Goal: Register for event/course: Sign up to attend an event or enroll in a course

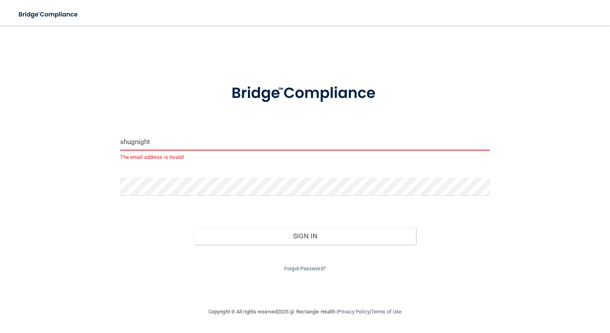
type input "[EMAIL_ADDRESS][DOMAIN_NAME]"
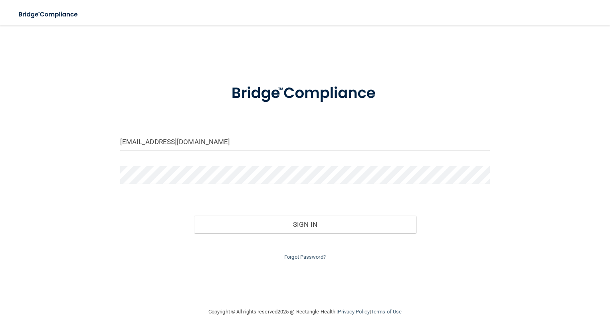
click at [233, 274] on div "[EMAIL_ADDRESS][DOMAIN_NAME] Invalid email/password. You don't have permission …" at bounding box center [305, 167] width 578 height 266
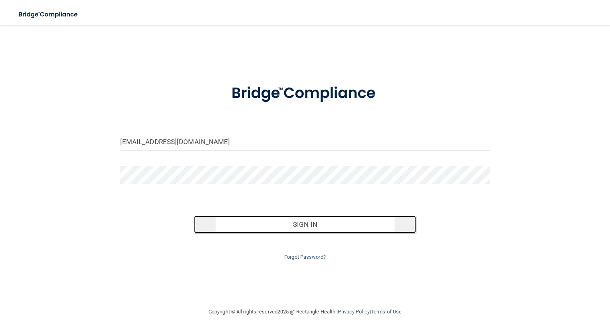
click at [291, 223] on button "Sign In" at bounding box center [305, 225] width 222 height 18
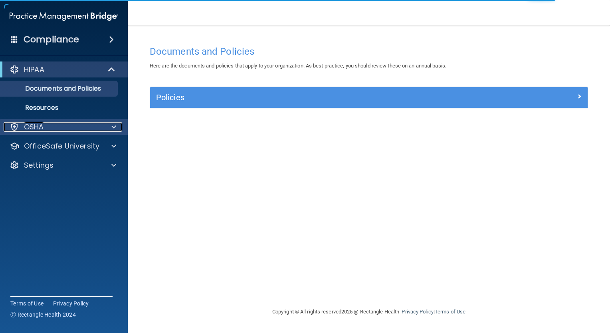
click at [56, 125] on div "OSHA" at bounding box center [53, 127] width 99 height 10
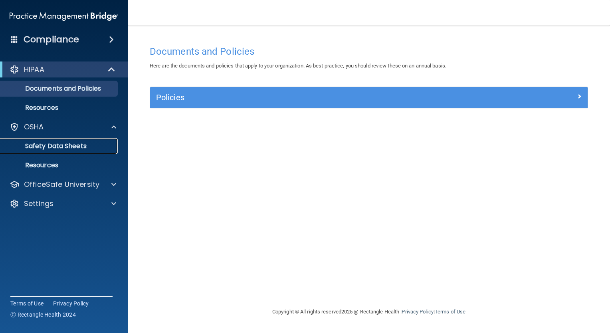
click at [60, 144] on p "Safety Data Sheets" at bounding box center [59, 146] width 109 height 8
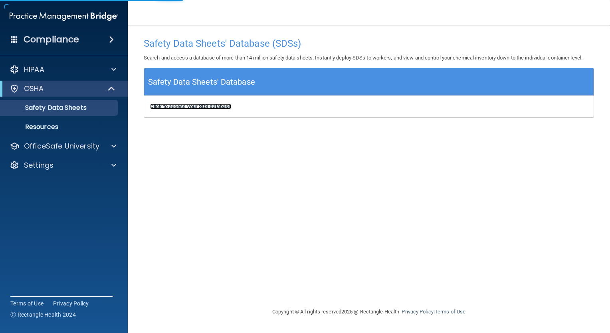
click at [175, 109] on b "Click to access your SDS database" at bounding box center [190, 106] width 81 height 6
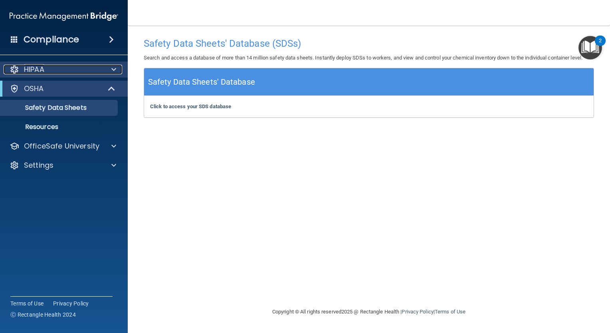
click at [115, 69] on span at bounding box center [113, 70] width 5 height 10
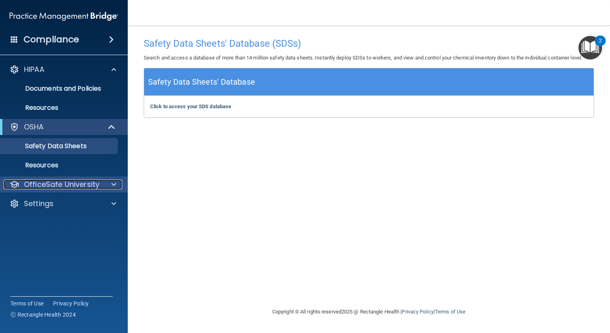
click at [108, 185] on div at bounding box center [113, 185] width 20 height 10
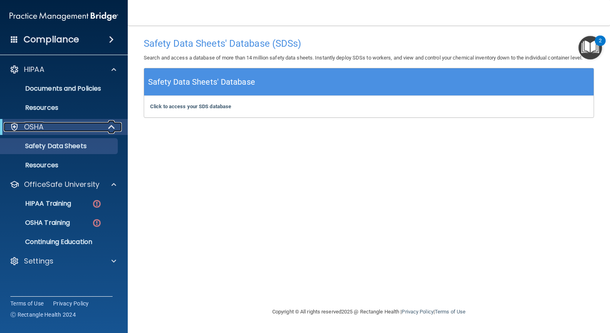
click at [114, 125] on span at bounding box center [112, 127] width 7 height 10
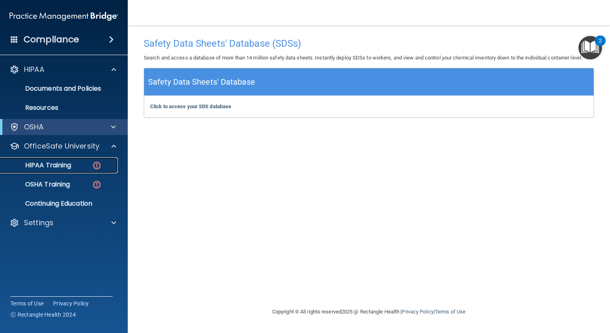
click at [70, 161] on p "HIPAA Training" at bounding box center [38, 165] width 66 height 8
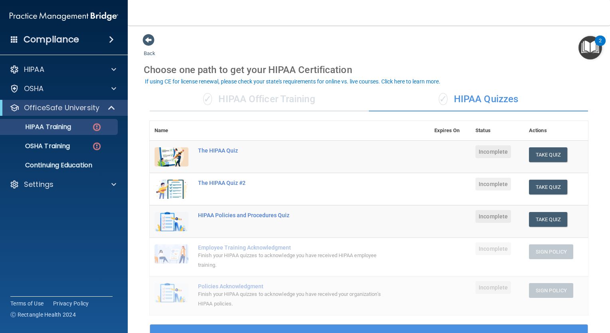
click at [262, 199] on td "The HIPAA Quiz #2" at bounding box center [311, 189] width 236 height 32
click at [549, 153] on button "Take Quiz" at bounding box center [548, 154] width 38 height 15
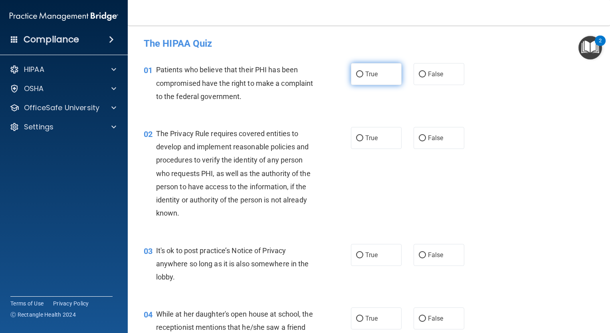
click at [370, 73] on span "True" at bounding box center [371, 74] width 12 height 8
click at [363, 73] on input "True" at bounding box center [359, 74] width 7 height 6
radio input "true"
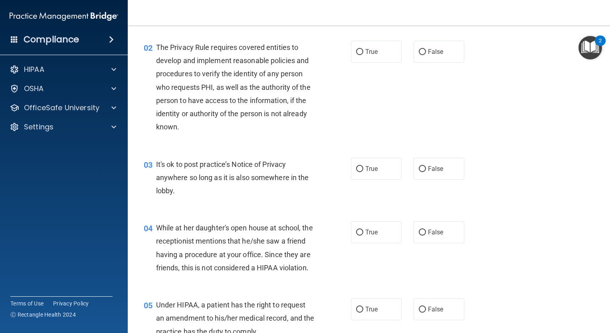
scroll to position [87, 0]
drag, startPoint x: 359, startPoint y: 46, endPoint x: 355, endPoint y: 48, distance: 4.3
click at [356, 48] on input "True" at bounding box center [359, 51] width 7 height 6
radio input "true"
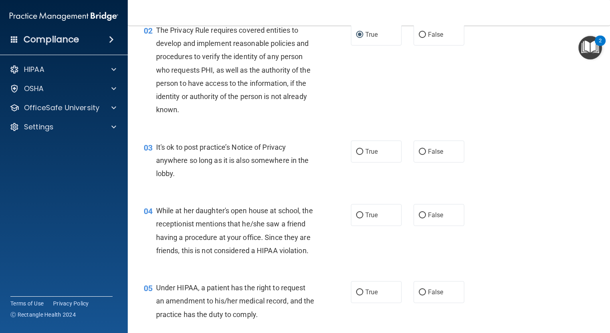
scroll to position [104, 0]
drag, startPoint x: 423, startPoint y: 147, endPoint x: 415, endPoint y: 151, distance: 8.9
click at [415, 151] on label "False" at bounding box center [439, 151] width 51 height 22
click at [419, 151] on input "False" at bounding box center [422, 152] width 7 height 6
radio input "true"
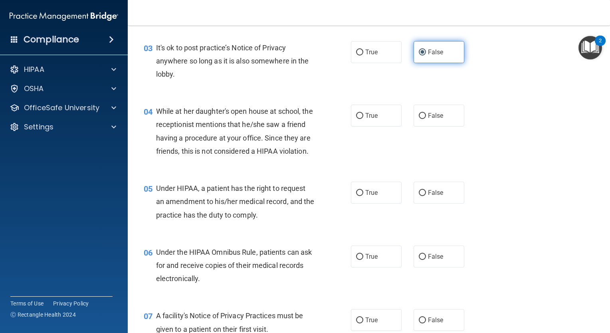
scroll to position [215, 0]
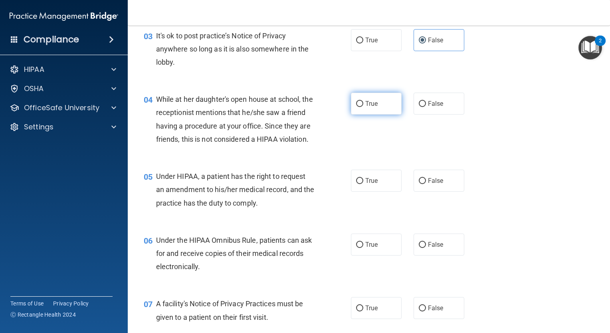
click at [356, 101] on input "True" at bounding box center [359, 104] width 7 height 6
radio input "true"
drag, startPoint x: 414, startPoint y: 102, endPoint x: 398, endPoint y: 95, distance: 17.5
click at [398, 95] on div "True False" at bounding box center [412, 104] width 122 height 22
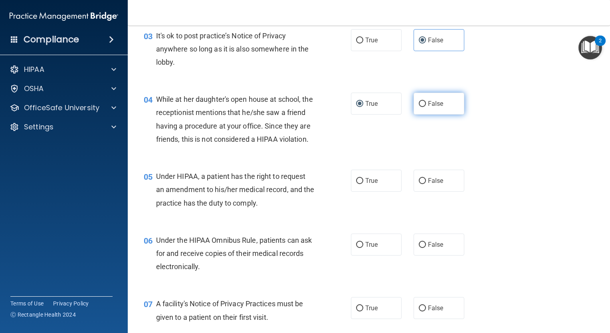
click at [419, 103] on input "False" at bounding box center [422, 104] width 7 height 6
radio input "true"
radio input "false"
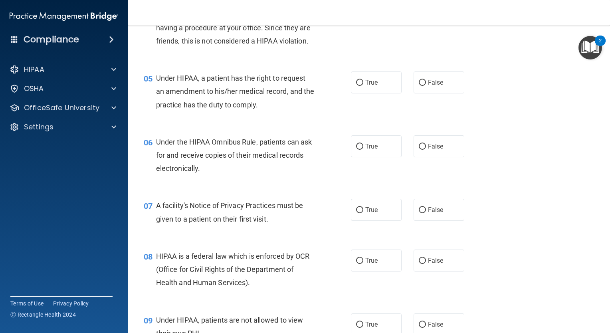
scroll to position [314, 0]
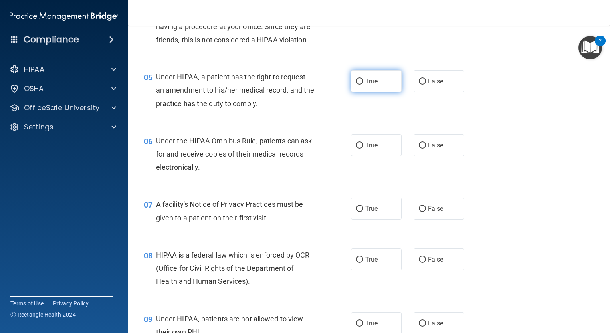
click at [353, 92] on label "True" at bounding box center [376, 81] width 51 height 22
click at [356, 85] on input "True" at bounding box center [359, 82] width 7 height 6
radio input "true"
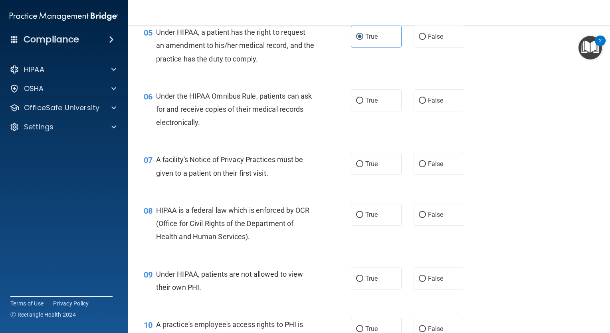
scroll to position [359, 0]
click at [359, 111] on label "True" at bounding box center [376, 101] width 51 height 22
click at [359, 104] on input "True" at bounding box center [359, 101] width 7 height 6
radio input "true"
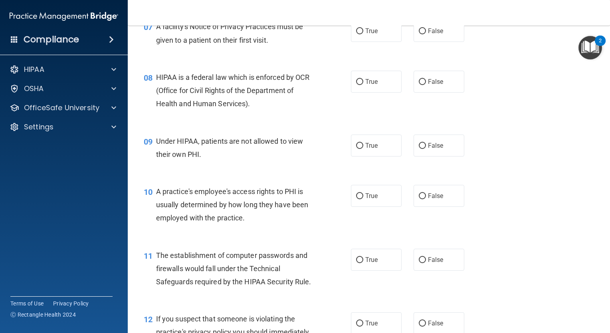
scroll to position [494, 0]
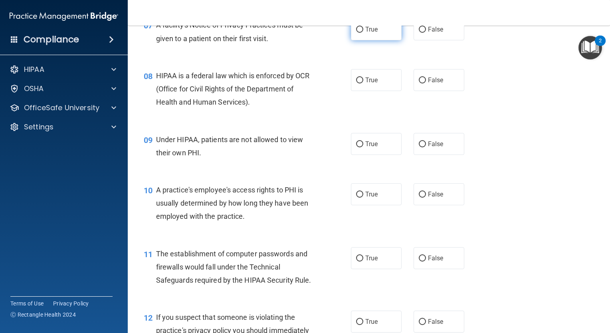
click at [352, 40] on label "True" at bounding box center [376, 29] width 51 height 22
click at [356, 33] on input "True" at bounding box center [359, 30] width 7 height 6
radio input "true"
click at [357, 83] on input "True" at bounding box center [359, 80] width 7 height 6
radio input "true"
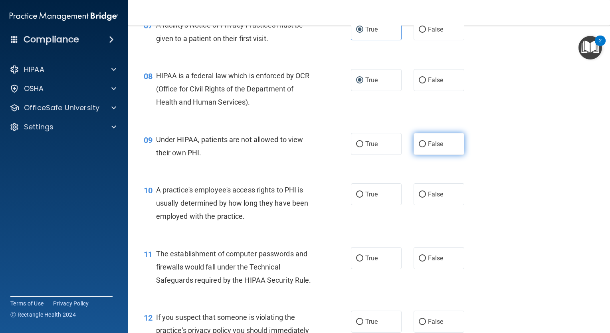
click at [420, 147] on input "False" at bounding box center [422, 144] width 7 height 6
radio input "true"
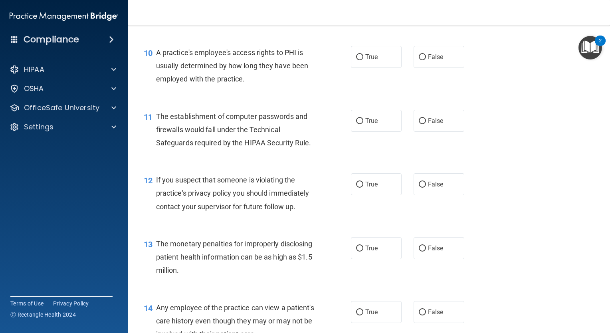
scroll to position [633, 0]
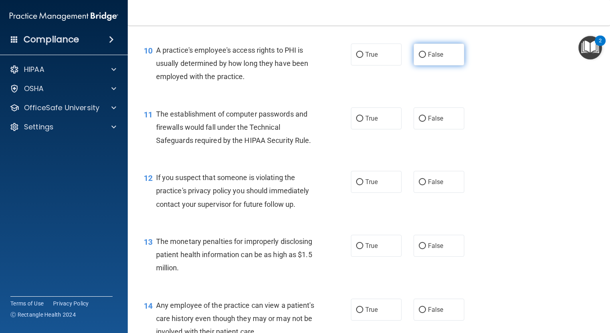
click at [423, 66] on label "False" at bounding box center [439, 55] width 51 height 22
click at [423, 58] on input "False" at bounding box center [422, 55] width 7 height 6
radio input "true"
click at [356, 122] on input "True" at bounding box center [359, 119] width 7 height 6
radio input "true"
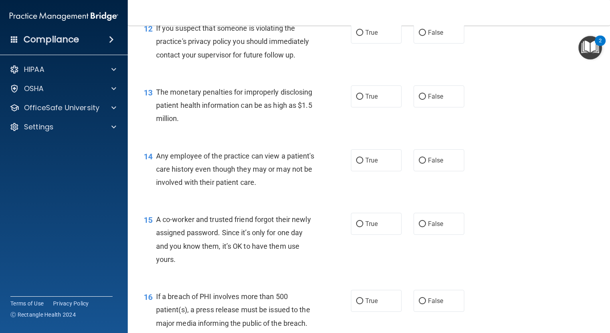
scroll to position [784, 0]
click at [356, 35] on input "True" at bounding box center [359, 32] width 7 height 6
radio input "true"
click at [356, 99] on input "True" at bounding box center [359, 96] width 7 height 6
radio input "true"
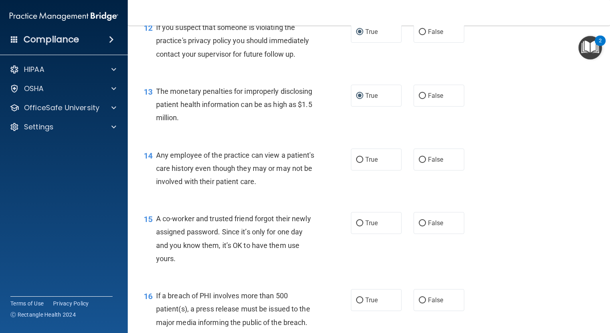
drag, startPoint x: 415, startPoint y: 175, endPoint x: 394, endPoint y: 137, distance: 43.8
click at [394, 137] on div "13 The monetary penalties for improperly disclosing patient health information …" at bounding box center [369, 107] width 463 height 64
click at [419, 163] on input "False" at bounding box center [422, 160] width 7 height 6
radio input "true"
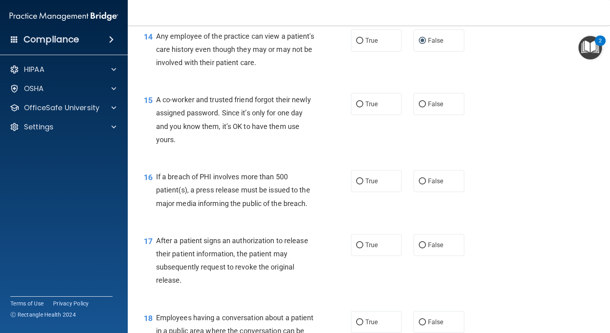
scroll to position [903, 0]
click at [415, 114] on label "False" at bounding box center [439, 103] width 51 height 22
click at [419, 107] on input "False" at bounding box center [422, 104] width 7 height 6
radio input "true"
click at [357, 184] on input "True" at bounding box center [359, 181] width 7 height 6
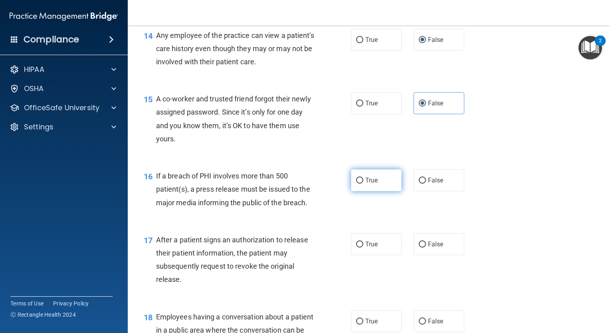
radio input "true"
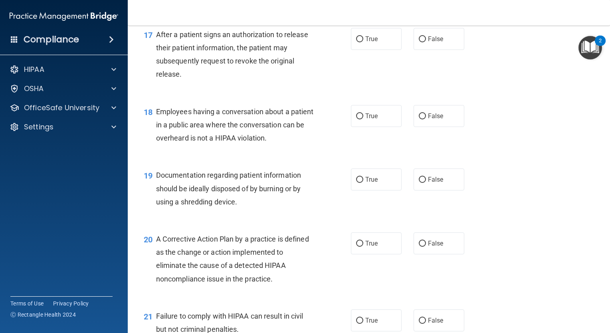
scroll to position [1109, 0]
click at [356, 42] on input "True" at bounding box center [359, 39] width 7 height 6
radio input "true"
click at [419, 119] on input "False" at bounding box center [422, 116] width 7 height 6
radio input "true"
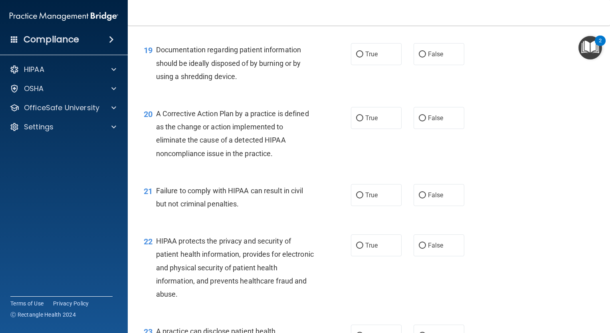
scroll to position [1236, 0]
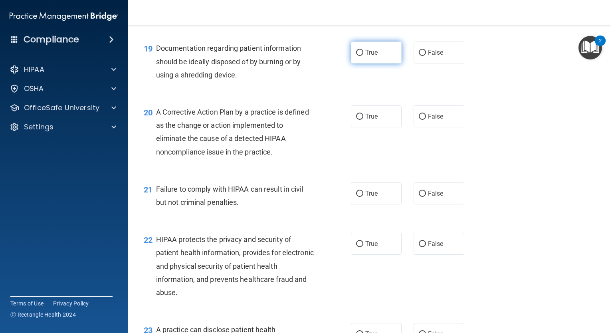
click at [358, 56] on input "True" at bounding box center [359, 53] width 7 height 6
radio input "true"
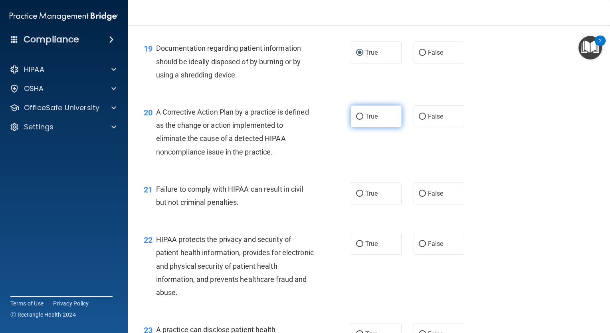
click at [356, 120] on input "True" at bounding box center [359, 117] width 7 height 6
radio input "true"
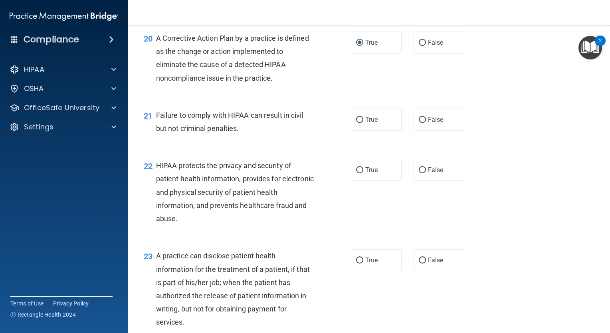
scroll to position [1310, 0]
click at [419, 123] on input "False" at bounding box center [422, 120] width 7 height 6
radio input "true"
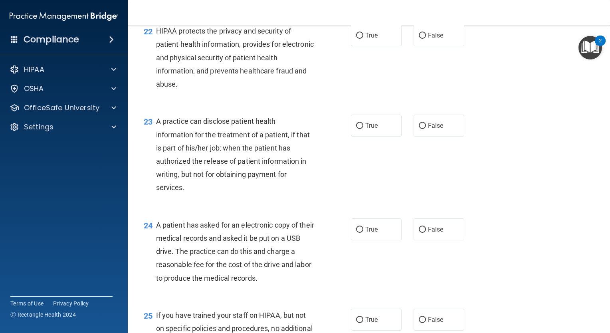
scroll to position [1450, 0]
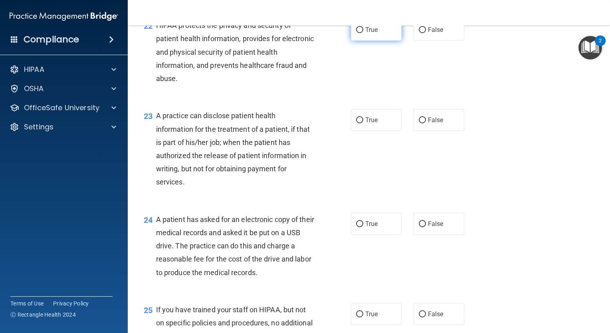
click at [356, 33] on input "True" at bounding box center [359, 30] width 7 height 6
radio input "true"
click at [357, 123] on input "True" at bounding box center [359, 120] width 7 height 6
radio input "true"
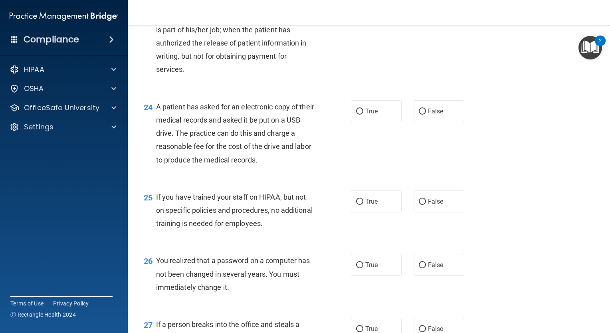
scroll to position [1565, 0]
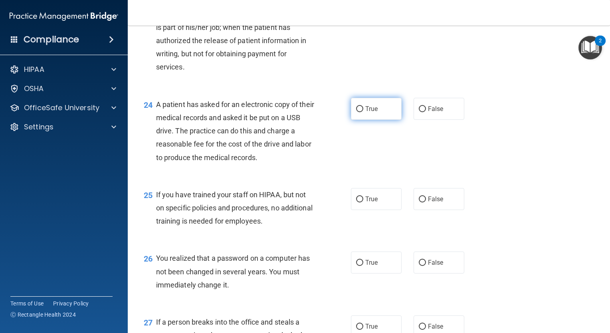
click at [356, 112] on input "True" at bounding box center [359, 109] width 7 height 6
radio input "true"
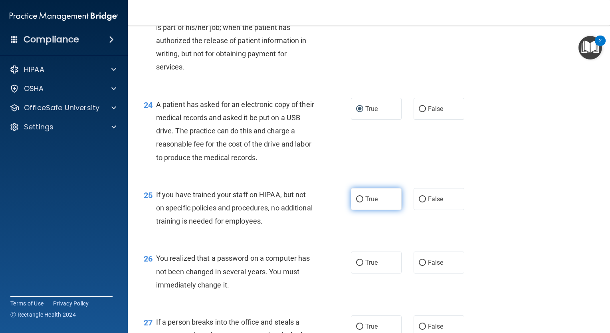
click at [357, 203] on input "True" at bounding box center [359, 200] width 7 height 6
radio input "true"
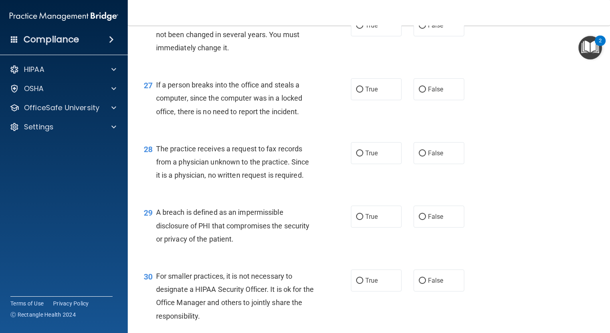
scroll to position [1803, 0]
click at [358, 28] on input "True" at bounding box center [359, 25] width 7 height 6
radio input "true"
click at [419, 92] on input "False" at bounding box center [422, 89] width 7 height 6
radio input "true"
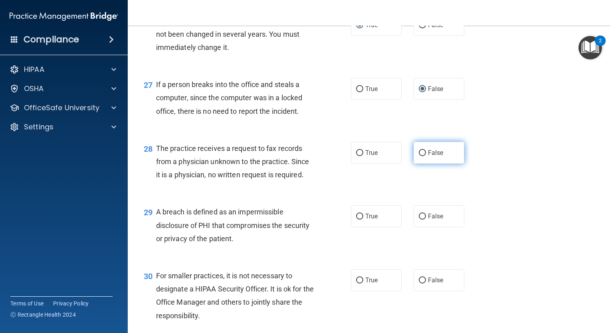
click at [415, 164] on label "False" at bounding box center [439, 153] width 51 height 22
click at [419, 156] on input "False" at bounding box center [422, 153] width 7 height 6
radio input "true"
click at [356, 220] on input "True" at bounding box center [359, 217] width 7 height 6
radio input "true"
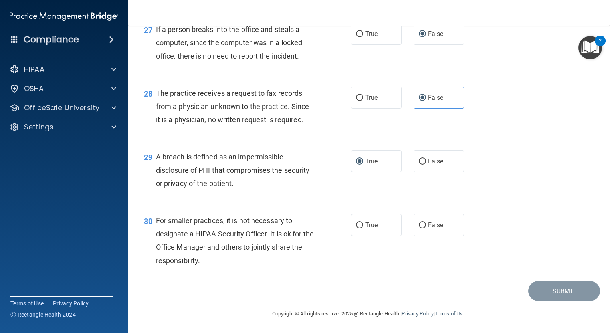
scroll to position [1871, 0]
click at [359, 224] on input "True" at bounding box center [359, 225] width 7 height 6
radio input "true"
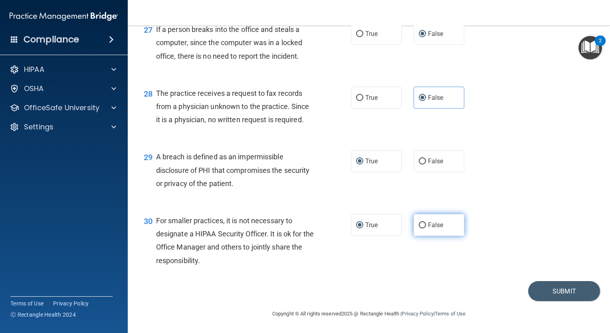
click at [419, 223] on input "False" at bounding box center [422, 225] width 7 height 6
radio input "true"
radio input "false"
click at [546, 288] on button "Submit" at bounding box center [564, 291] width 72 height 20
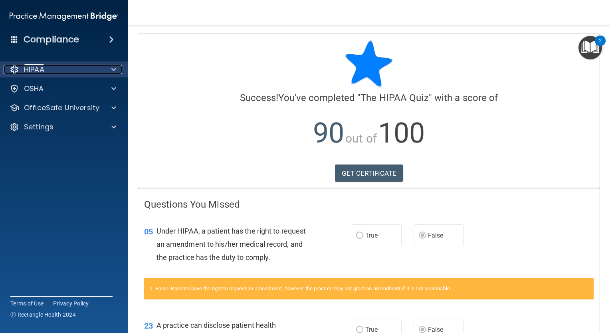
click at [112, 68] on span at bounding box center [113, 70] width 5 height 10
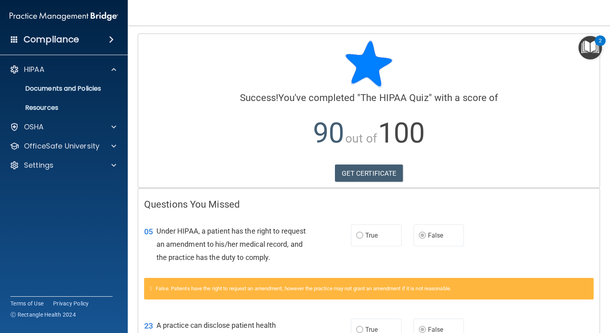
click at [110, 41] on span at bounding box center [111, 40] width 5 height 10
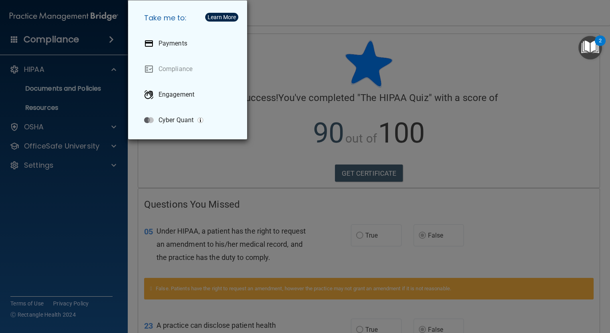
click at [262, 47] on div "Take me to: Payments Compliance Engagement Cyber Quant" at bounding box center [305, 166] width 610 height 333
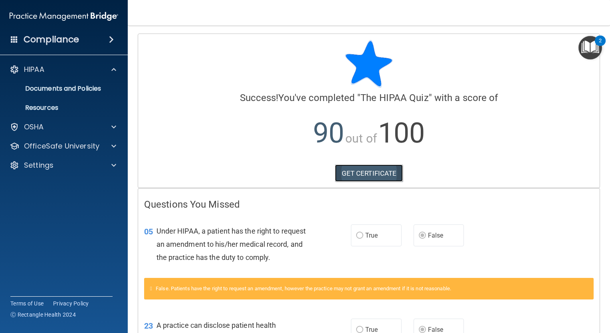
click at [374, 173] on link "GET CERTIFICATE" at bounding box center [369, 174] width 68 height 18
click at [71, 104] on p "Resources" at bounding box center [59, 108] width 109 height 8
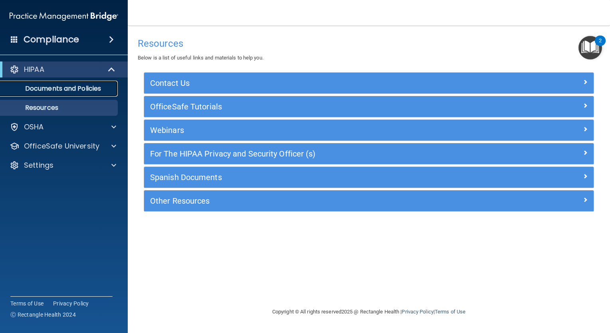
click at [72, 91] on p "Documents and Policies" at bounding box center [59, 89] width 109 height 8
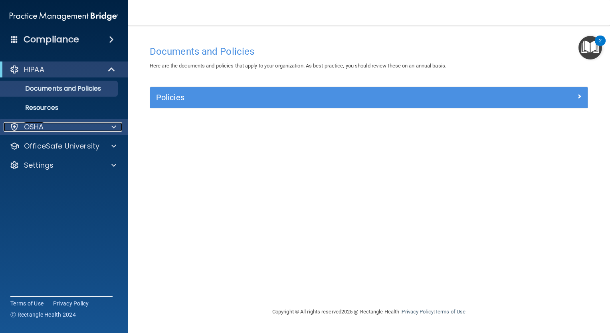
click at [53, 131] on div "OSHA" at bounding box center [53, 127] width 99 height 10
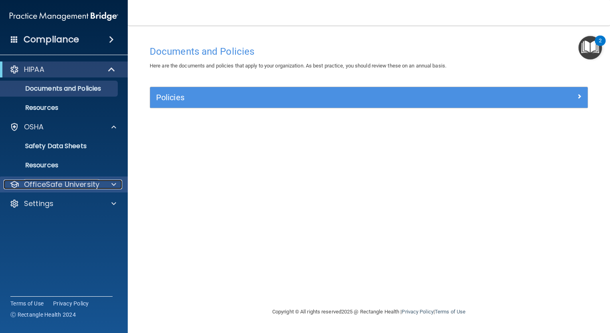
click at [67, 183] on p "OfficeSafe University" at bounding box center [61, 185] width 75 height 10
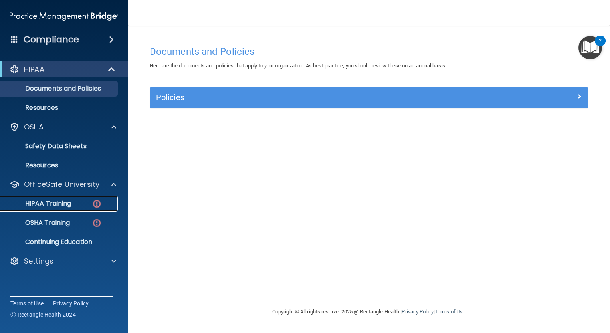
click at [62, 205] on p "HIPAA Training" at bounding box center [38, 204] width 66 height 8
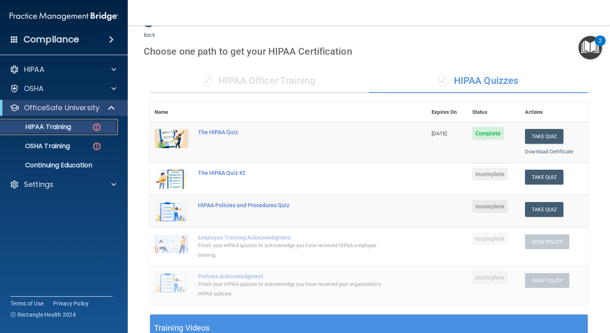
scroll to position [5, 0]
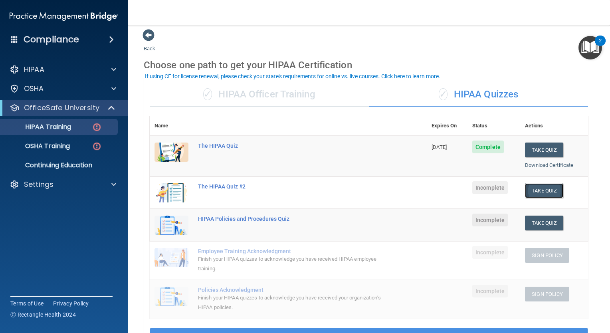
click at [537, 187] on button "Take Quiz" at bounding box center [544, 190] width 38 height 15
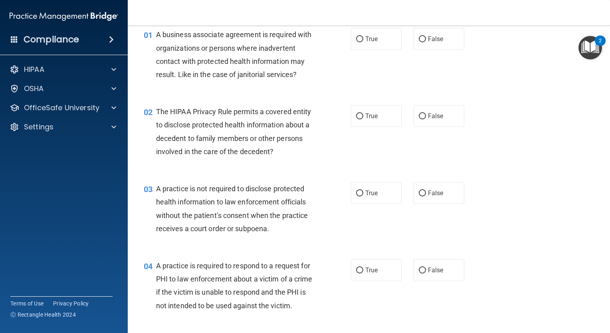
scroll to position [34, 0]
click at [419, 37] on input "False" at bounding box center [422, 40] width 7 height 6
radio input "true"
click at [360, 117] on label "True" at bounding box center [376, 117] width 51 height 22
click at [360, 117] on input "True" at bounding box center [359, 117] width 7 height 6
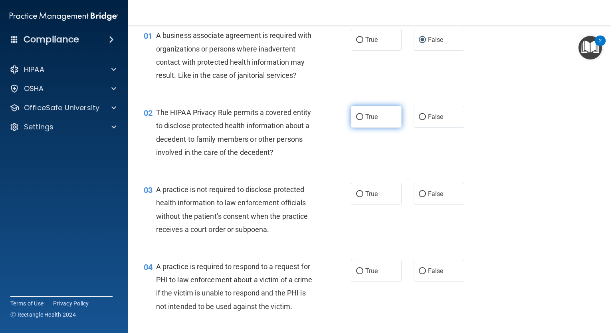
radio input "true"
drag, startPoint x: 417, startPoint y: 189, endPoint x: 419, endPoint y: 195, distance: 5.8
click at [419, 195] on input "False" at bounding box center [422, 194] width 7 height 6
radio input "true"
drag, startPoint x: 355, startPoint y: 272, endPoint x: 320, endPoint y: 255, distance: 38.9
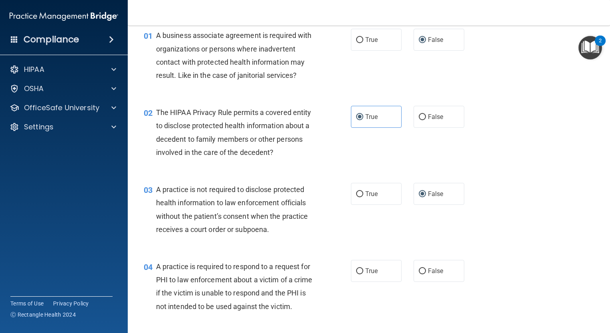
click at [320, 255] on div "04 A practice is required to respond to a request for PHI to law enforcement ab…" at bounding box center [369, 288] width 463 height 77
click at [356, 272] on input "True" at bounding box center [359, 271] width 7 height 6
radio input "true"
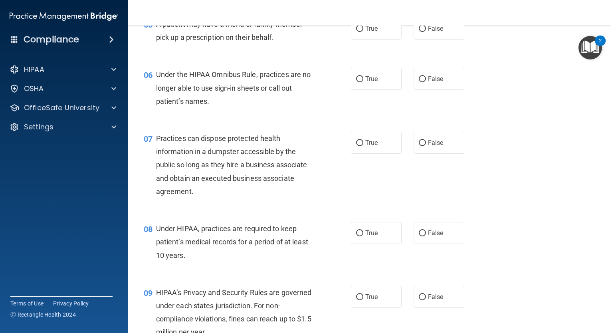
scroll to position [356, 0]
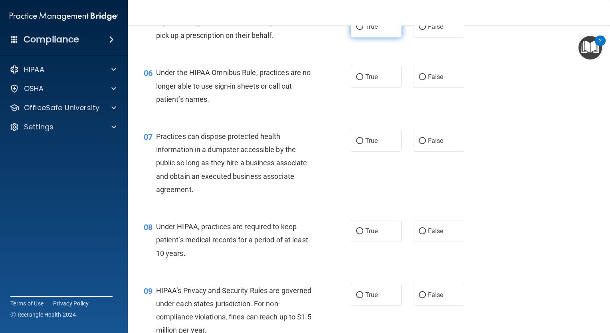
click at [365, 30] on span "True" at bounding box center [371, 27] width 12 height 8
click at [363, 30] on input "True" at bounding box center [359, 27] width 7 height 6
radio input "true"
click at [419, 80] on input "False" at bounding box center [422, 77] width 7 height 6
radio input "true"
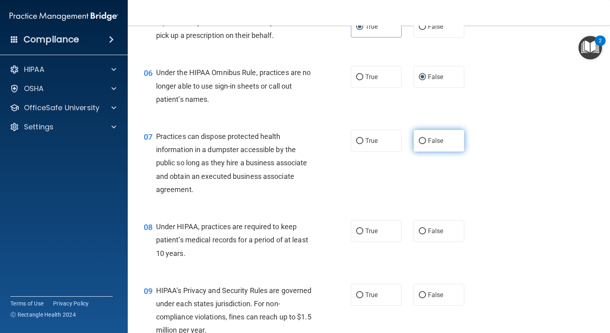
click at [419, 144] on input "False" at bounding box center [422, 141] width 7 height 6
radio input "true"
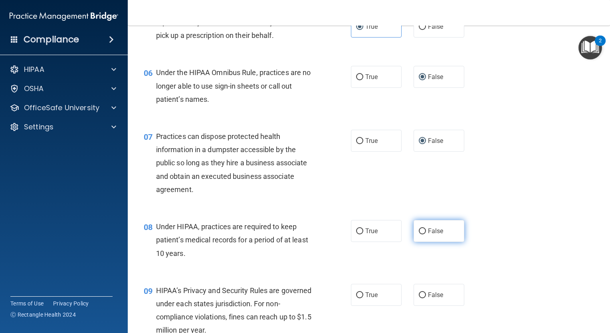
click at [419, 234] on input "False" at bounding box center [422, 231] width 7 height 6
radio input "true"
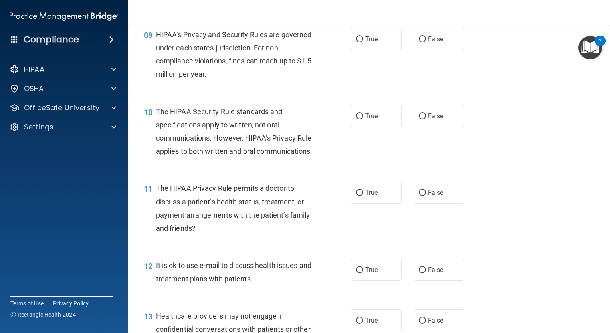
scroll to position [612, 0]
click at [419, 42] on input "False" at bounding box center [422, 39] width 7 height 6
radio input "true"
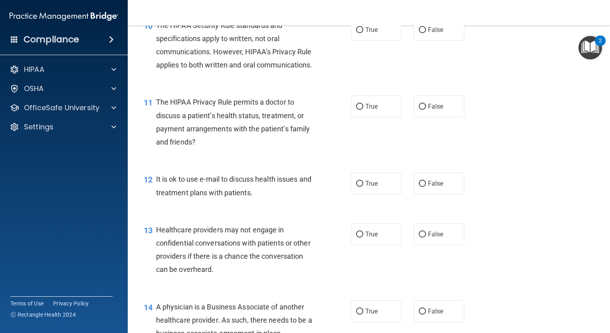
scroll to position [698, 0]
click at [358, 33] on input "True" at bounding box center [359, 30] width 7 height 6
radio input "true"
click at [420, 110] on input "False" at bounding box center [422, 107] width 7 height 6
radio input "true"
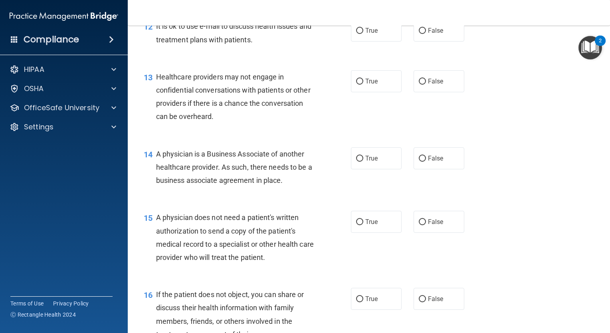
scroll to position [852, 0]
click at [417, 41] on label "False" at bounding box center [439, 30] width 51 height 22
click at [419, 34] on input "False" at bounding box center [422, 31] width 7 height 6
radio input "true"
click at [356, 84] on input "True" at bounding box center [359, 81] width 7 height 6
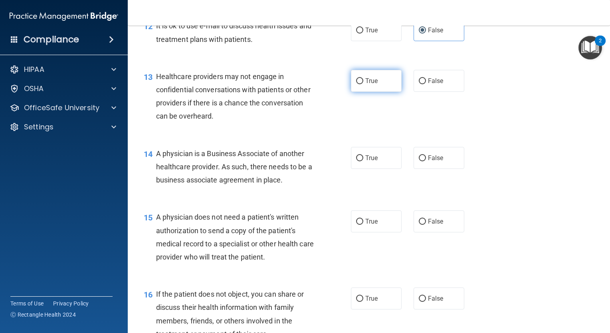
radio input "true"
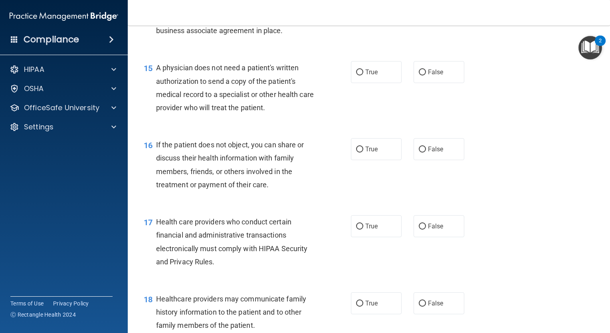
scroll to position [998, 0]
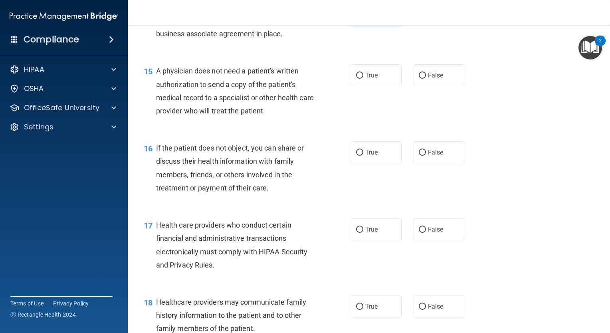
click at [359, 15] on input "True" at bounding box center [359, 12] width 7 height 6
radio input "true"
click at [356, 86] on label "True" at bounding box center [376, 75] width 51 height 22
click at [356, 79] on input "True" at bounding box center [359, 76] width 7 height 6
radio input "true"
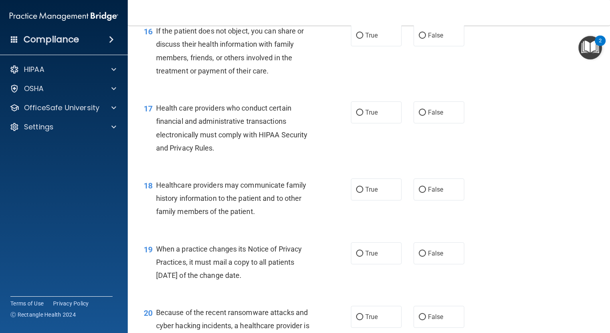
scroll to position [1114, 0]
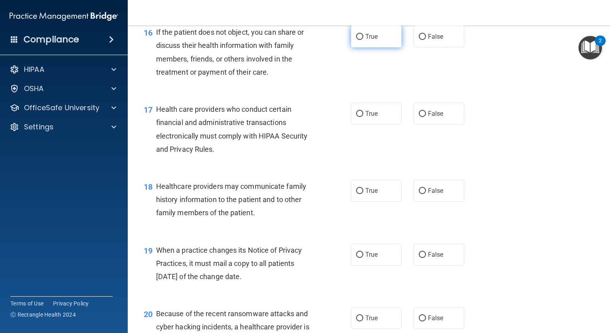
click at [356, 40] on input "True" at bounding box center [359, 37] width 7 height 6
radio input "true"
click at [356, 117] on input "True" at bounding box center [359, 114] width 7 height 6
radio input "true"
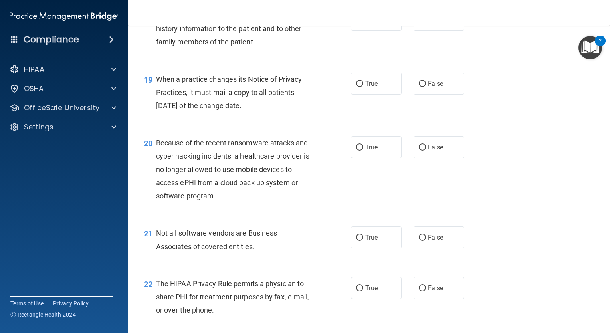
scroll to position [1285, 0]
click at [419, 22] on input "False" at bounding box center [422, 19] width 7 height 6
radio input "true"
click at [419, 86] on input "False" at bounding box center [422, 83] width 7 height 6
radio input "true"
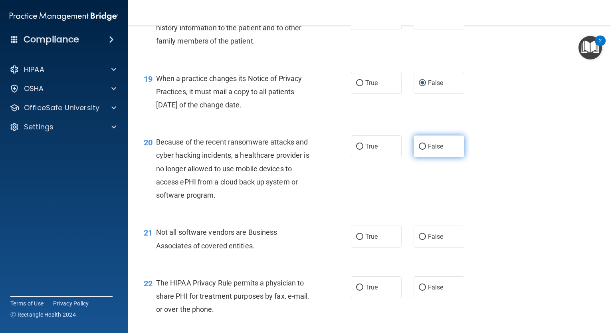
click at [419, 150] on input "False" at bounding box center [422, 147] width 7 height 6
radio input "true"
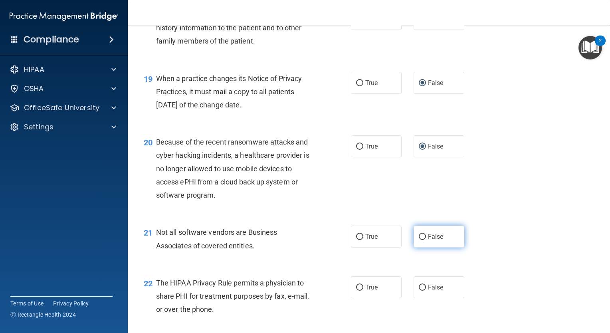
click at [419, 240] on input "False" at bounding box center [422, 237] width 7 height 6
radio input "true"
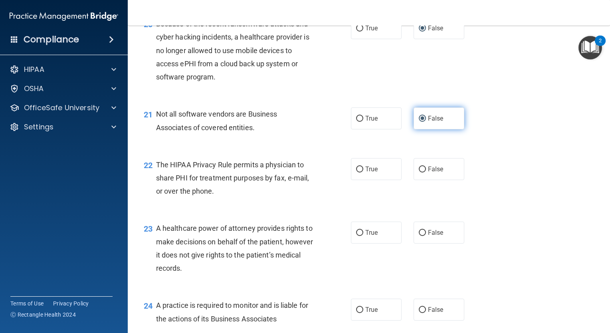
scroll to position [1404, 0]
click at [356, 172] on input "True" at bounding box center [359, 169] width 7 height 6
radio input "true"
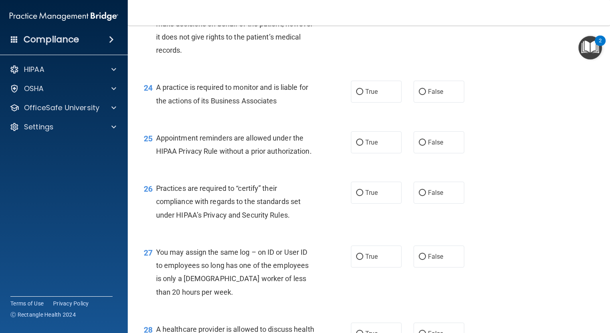
scroll to position [1622, 0]
click at [421, 17] on input "False" at bounding box center [422, 14] width 7 height 6
radio input "true"
click at [356, 94] on input "True" at bounding box center [359, 91] width 7 height 6
radio input "true"
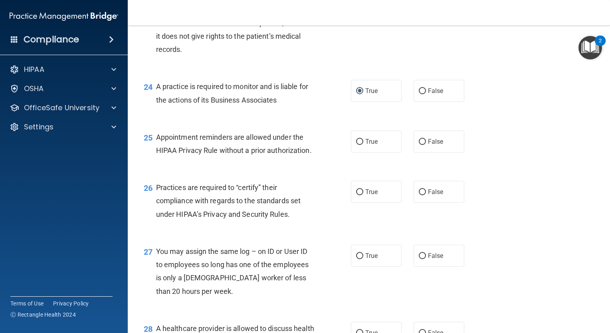
drag, startPoint x: 355, startPoint y: 165, endPoint x: 312, endPoint y: 149, distance: 46.1
click at [312, 149] on div "25 Appointment reminders are allowed under the HIPAA Privacy Rule without a pri…" at bounding box center [369, 146] width 463 height 50
click at [357, 145] on input "True" at bounding box center [359, 142] width 7 height 6
radio input "true"
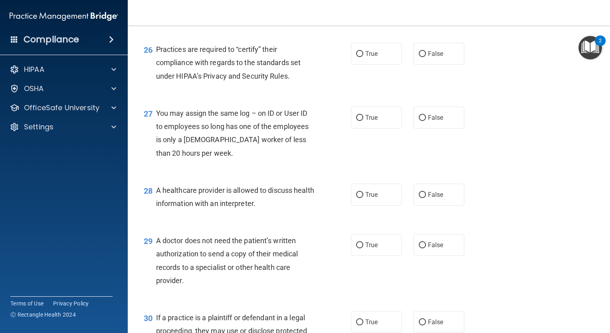
scroll to position [1761, 0]
click at [419, 56] on input "False" at bounding box center [422, 53] width 7 height 6
radio input "true"
click at [419, 120] on input "False" at bounding box center [422, 117] width 7 height 6
radio input "true"
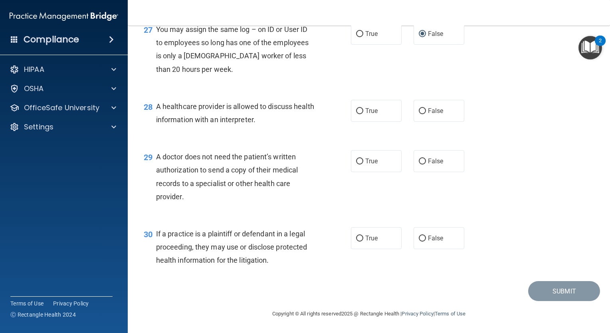
scroll to position [1884, 0]
click at [357, 110] on input "True" at bounding box center [359, 111] width 7 height 6
radio input "true"
click at [419, 160] on input "False" at bounding box center [422, 162] width 7 height 6
radio input "true"
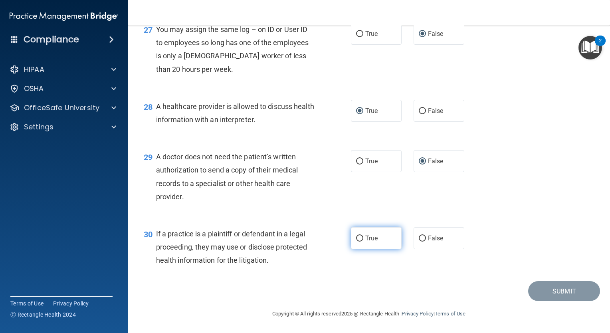
click at [356, 239] on input "True" at bounding box center [359, 239] width 7 height 6
radio input "true"
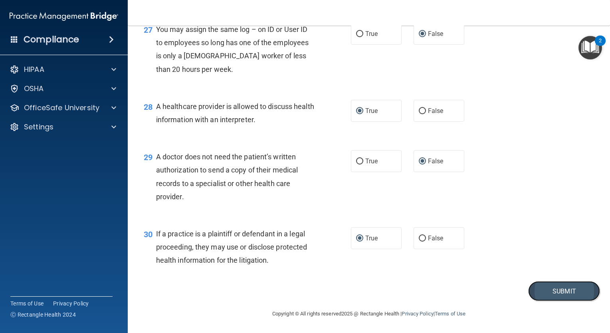
click at [539, 288] on button "Submit" at bounding box center [564, 291] width 72 height 20
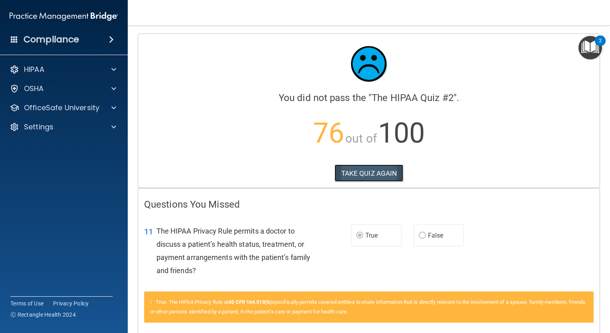
click at [351, 172] on button "TAKE QUIZ AGAIN" at bounding box center [369, 174] width 69 height 18
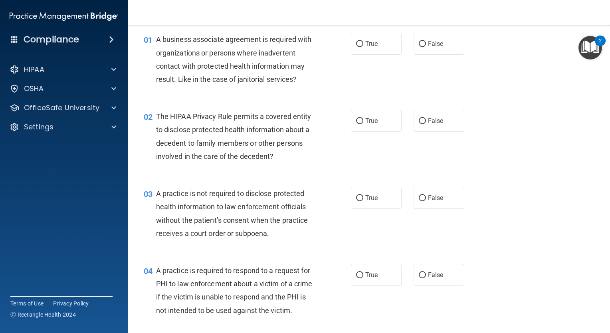
scroll to position [31, 0]
click at [356, 43] on input "True" at bounding box center [359, 43] width 7 height 6
radio input "true"
click at [419, 119] on input "False" at bounding box center [422, 120] width 7 height 6
radio input "true"
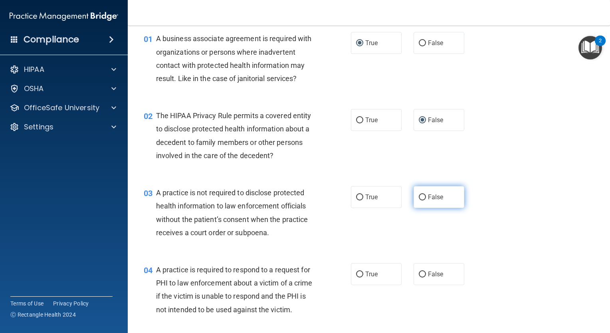
click at [419, 196] on input "False" at bounding box center [422, 198] width 7 height 6
radio input "true"
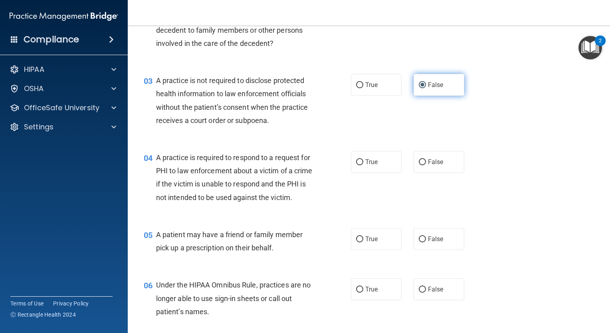
scroll to position [144, 0]
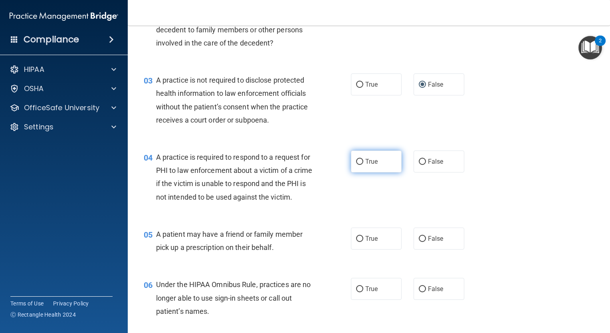
click at [356, 161] on input "True" at bounding box center [359, 162] width 7 height 6
radio input "true"
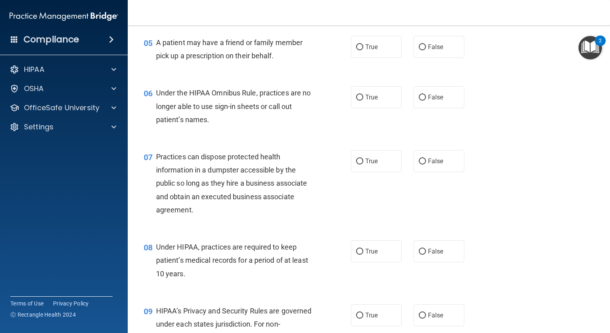
scroll to position [336, 0]
click at [358, 50] on input "True" at bounding box center [359, 47] width 7 height 6
radio input "true"
click at [419, 100] on input "False" at bounding box center [422, 97] width 7 height 6
radio input "true"
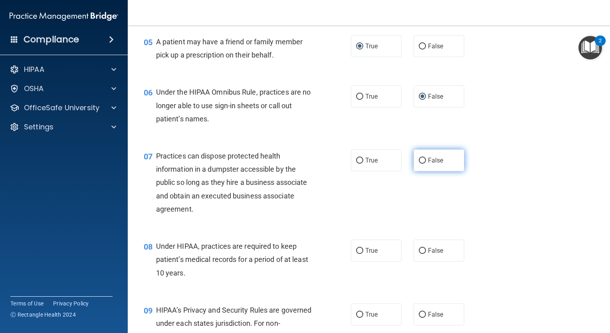
click at [414, 171] on label "False" at bounding box center [439, 160] width 51 height 22
click at [419, 164] on input "False" at bounding box center [422, 161] width 7 height 6
radio input "true"
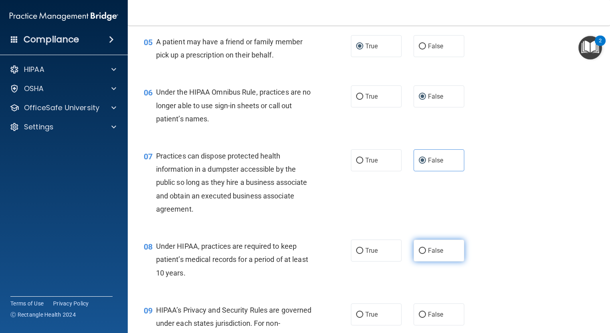
click at [419, 254] on input "False" at bounding box center [422, 251] width 7 height 6
radio input "true"
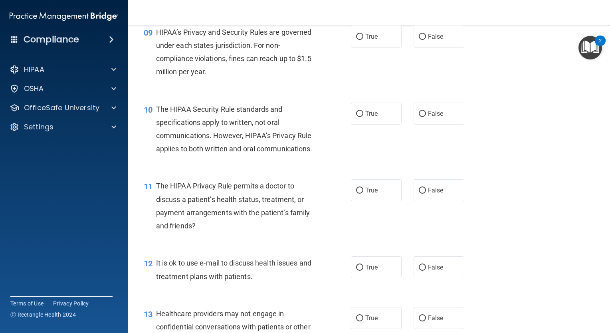
scroll to position [615, 0]
click at [419, 39] on input "False" at bounding box center [422, 36] width 7 height 6
radio input "true"
click at [419, 116] on input "False" at bounding box center [422, 113] width 7 height 6
radio input "true"
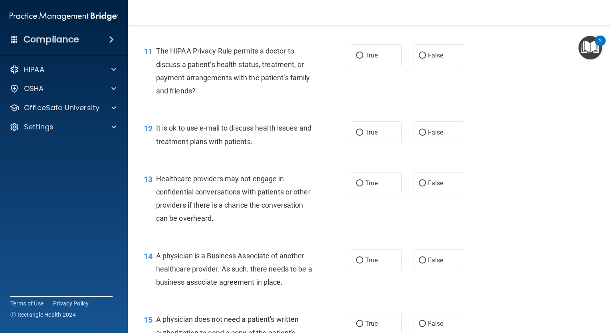
scroll to position [751, 0]
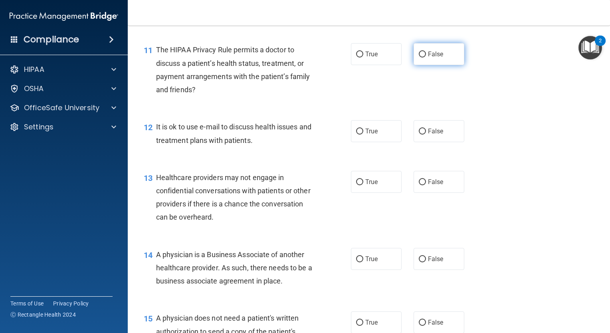
click at [419, 58] on input "False" at bounding box center [422, 55] width 7 height 6
radio input "true"
click at [420, 135] on input "False" at bounding box center [422, 132] width 7 height 6
radio input "true"
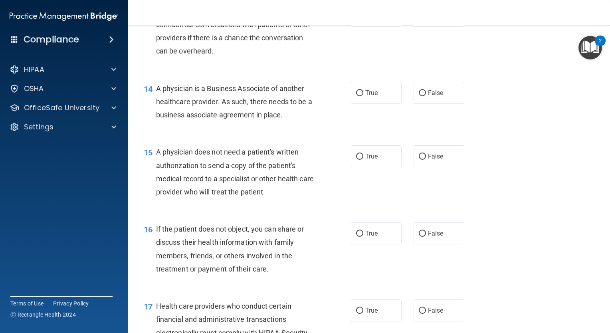
scroll to position [917, 0]
click at [356, 19] on input "True" at bounding box center [359, 16] width 7 height 6
radio input "true"
click at [419, 96] on input "False" at bounding box center [422, 93] width 7 height 6
radio input "true"
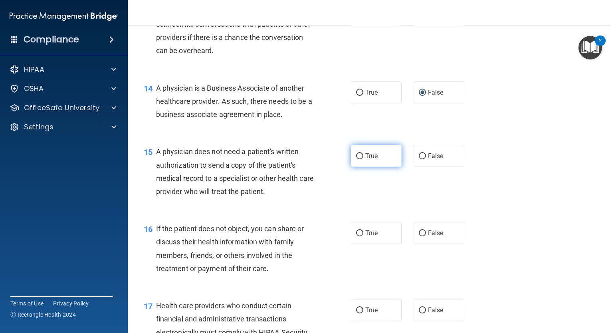
click at [356, 159] on input "True" at bounding box center [359, 156] width 7 height 6
radio input "true"
click at [357, 244] on label "True" at bounding box center [376, 233] width 51 height 22
click at [357, 236] on input "True" at bounding box center [359, 233] width 7 height 6
radio input "true"
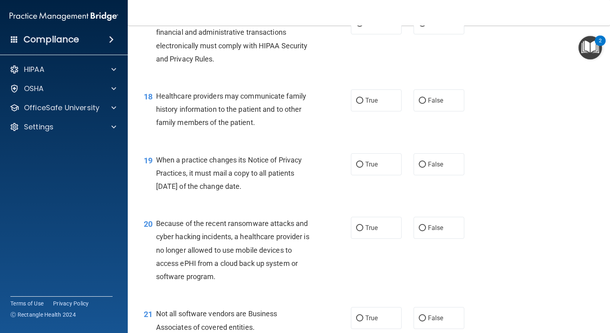
scroll to position [1203, 0]
click at [358, 28] on input "True" at bounding box center [359, 25] width 7 height 6
radio input "true"
click at [356, 105] on input "True" at bounding box center [359, 102] width 7 height 6
radio input "true"
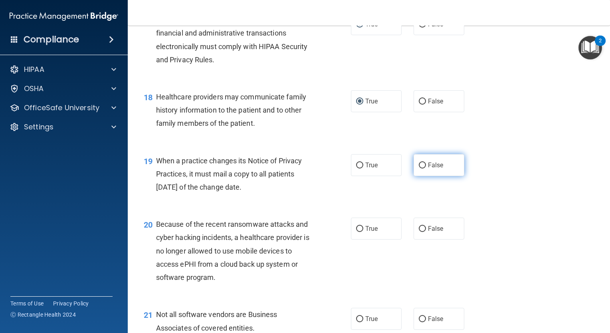
click at [419, 169] on input "False" at bounding box center [422, 166] width 7 height 6
radio input "true"
click at [419, 232] on input "False" at bounding box center [422, 229] width 7 height 6
radio input "true"
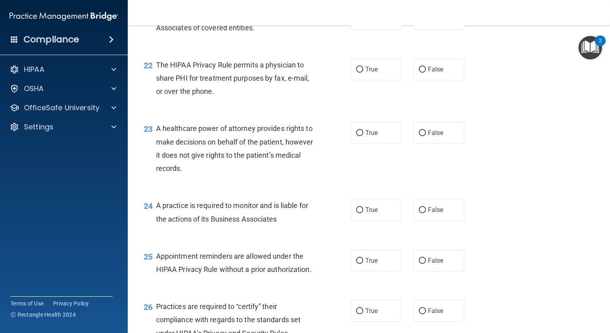
scroll to position [1505, 0]
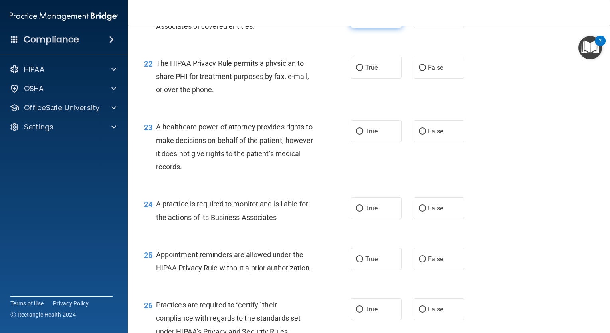
click at [358, 20] on input "True" at bounding box center [359, 17] width 7 height 6
radio input "true"
click at [358, 71] on input "True" at bounding box center [359, 68] width 7 height 6
radio input "true"
click at [419, 135] on input "False" at bounding box center [422, 132] width 7 height 6
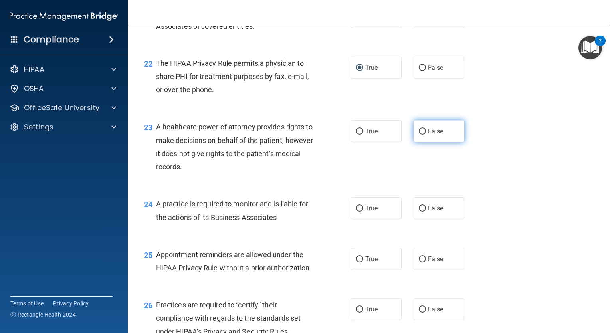
radio input "true"
click at [356, 212] on input "True" at bounding box center [359, 209] width 7 height 6
radio input "true"
click at [356, 262] on input "True" at bounding box center [359, 259] width 7 height 6
radio input "true"
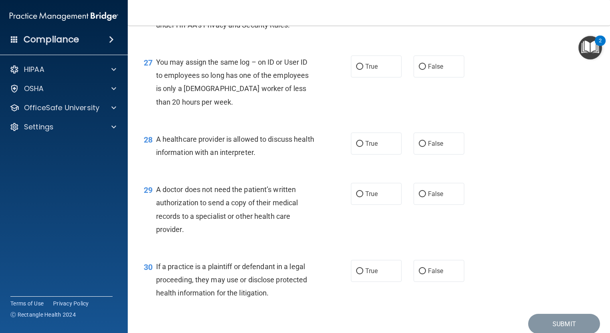
scroll to position [1812, 0]
click at [356, 6] on input "True" at bounding box center [359, 3] width 7 height 6
radio input "true"
click at [419, 70] on input "False" at bounding box center [422, 67] width 7 height 6
radio input "true"
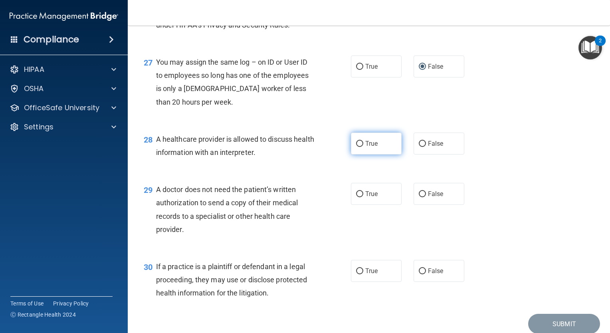
click at [358, 147] on input "True" at bounding box center [359, 144] width 7 height 6
radio input "true"
click at [356, 197] on input "True" at bounding box center [359, 194] width 7 height 6
radio input "true"
click at [357, 274] on input "True" at bounding box center [359, 271] width 7 height 6
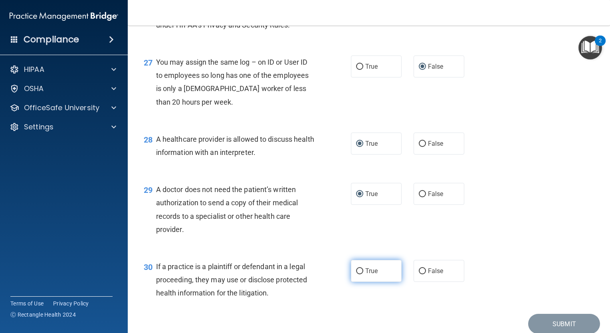
radio input "true"
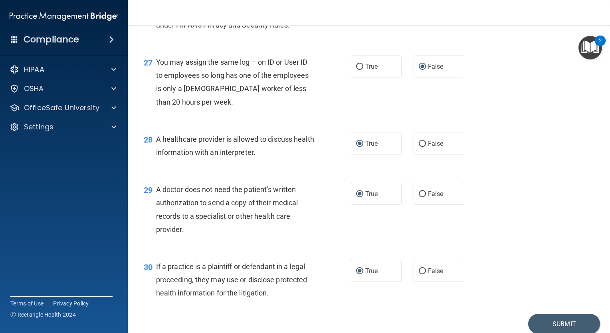
scroll to position [1884, 0]
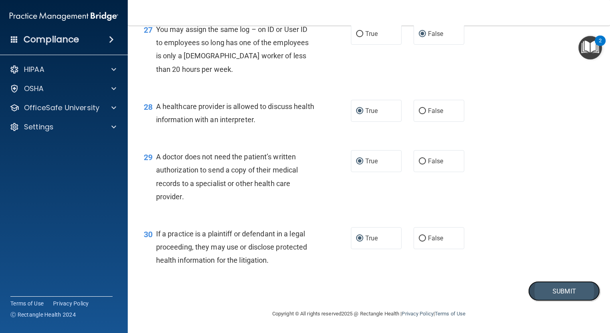
click at [548, 288] on button "Submit" at bounding box center [564, 291] width 72 height 20
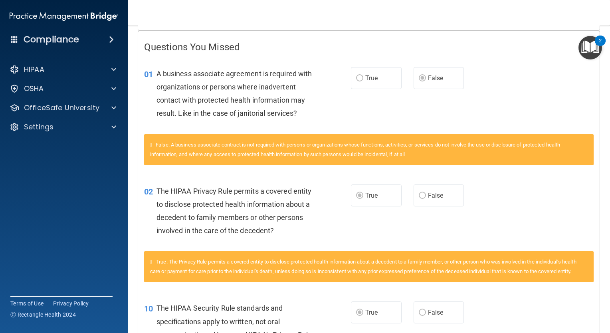
click at [506, 219] on div "02 The HIPAA Privacy Rule permits a covered entity to disclose protected health…" at bounding box center [369, 213] width 462 height 77
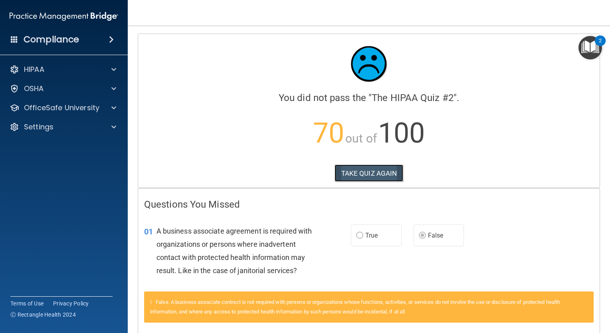
click at [364, 168] on button "TAKE QUIZ AGAIN" at bounding box center [369, 174] width 69 height 18
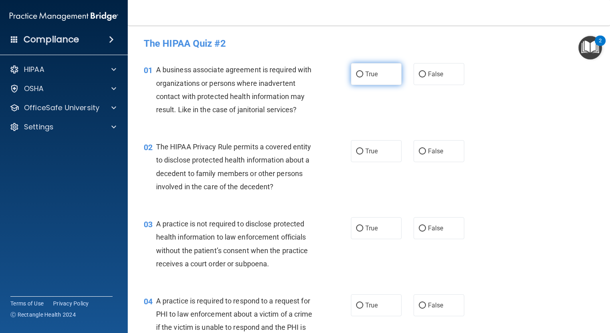
click at [356, 73] on input "True" at bounding box center [359, 74] width 7 height 6
radio input "true"
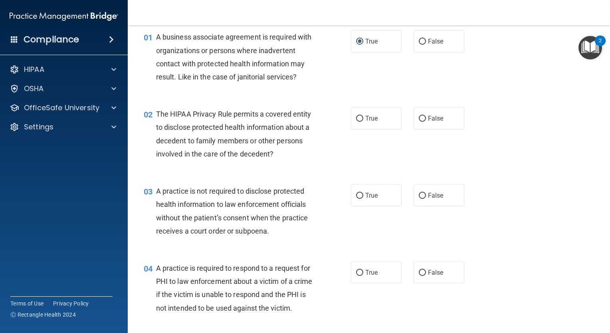
scroll to position [34, 0]
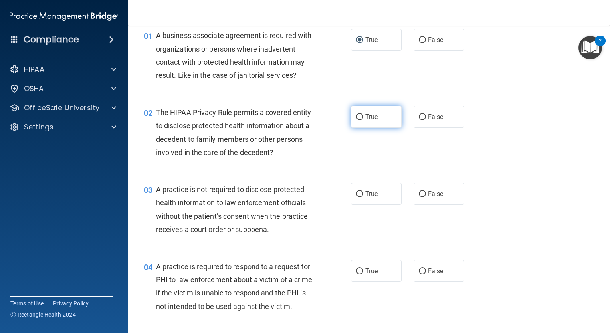
click at [360, 117] on input "True" at bounding box center [359, 117] width 7 height 6
radio input "true"
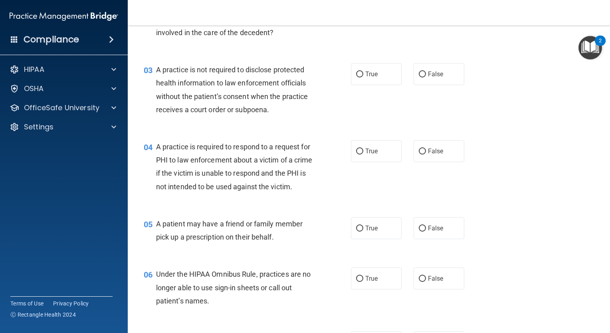
scroll to position [155, 0]
click at [417, 79] on label "False" at bounding box center [439, 73] width 51 height 22
click at [419, 77] on input "False" at bounding box center [422, 74] width 7 height 6
radio input "true"
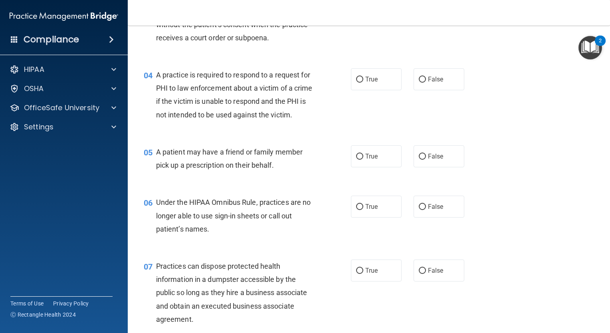
scroll to position [227, 0]
click at [356, 77] on input "True" at bounding box center [359, 79] width 7 height 6
radio input "true"
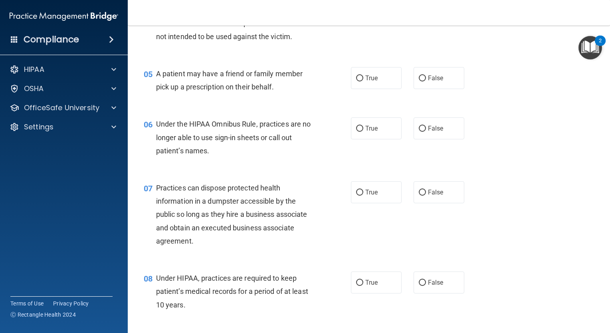
scroll to position [306, 0]
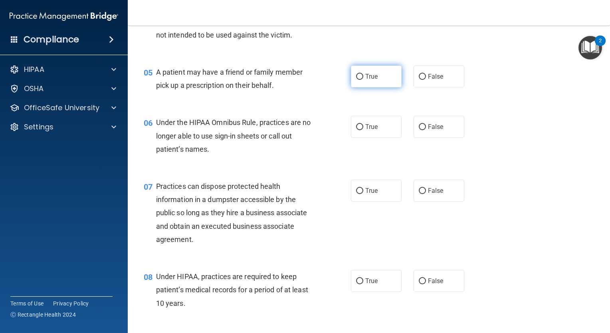
click at [357, 80] on input "True" at bounding box center [359, 77] width 7 height 6
radio input "true"
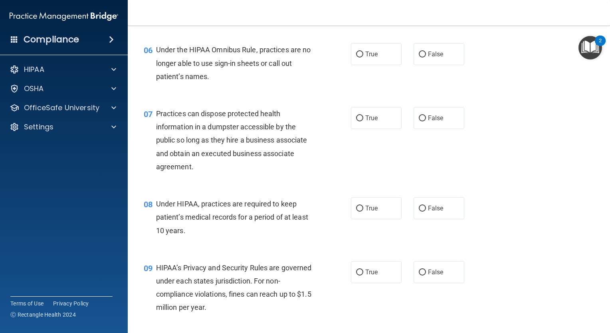
scroll to position [383, 0]
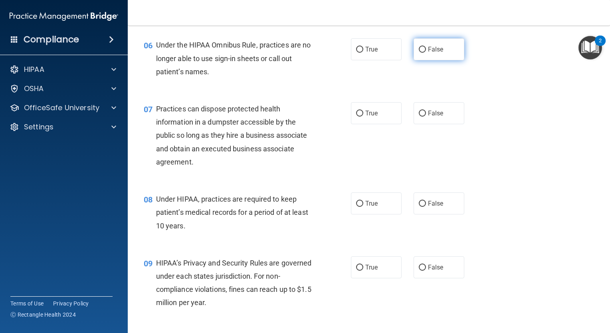
click at [419, 53] on input "False" at bounding box center [422, 50] width 7 height 6
radio input "true"
click at [420, 117] on input "False" at bounding box center [422, 114] width 7 height 6
radio input "true"
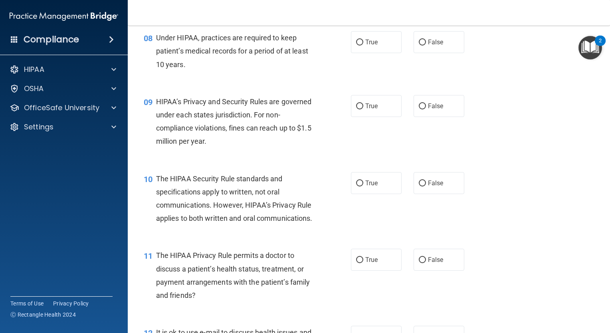
scroll to position [546, 0]
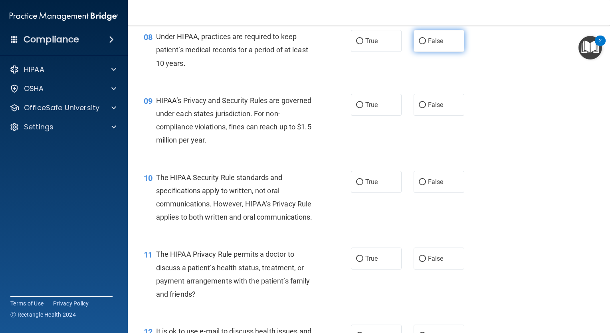
click at [419, 44] on input "False" at bounding box center [422, 41] width 7 height 6
radio input "true"
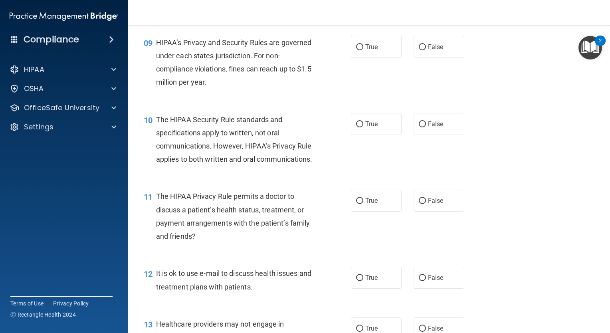
scroll to position [605, 0]
click at [421, 50] on input "False" at bounding box center [422, 47] width 7 height 6
radio input "true"
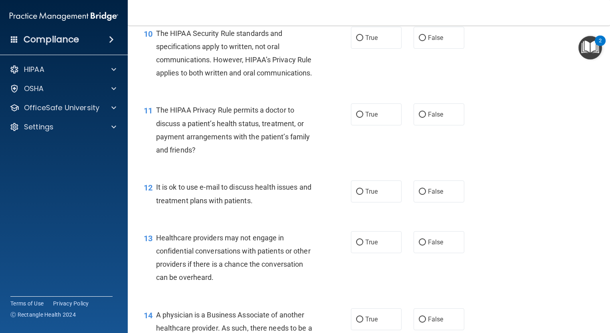
scroll to position [690, 0]
click at [359, 41] on input "True" at bounding box center [359, 38] width 7 height 6
radio input "true"
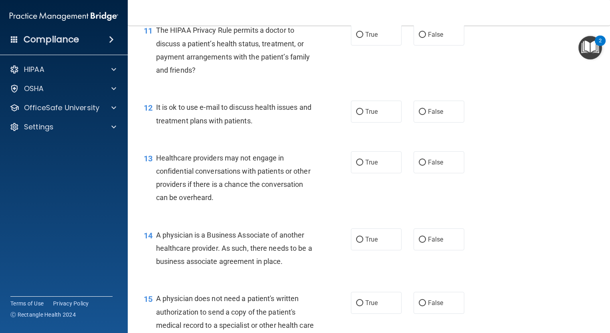
scroll to position [770, 0]
click at [357, 38] on input "True" at bounding box center [359, 35] width 7 height 6
radio input "true"
click at [420, 115] on input "False" at bounding box center [422, 112] width 7 height 6
radio input "true"
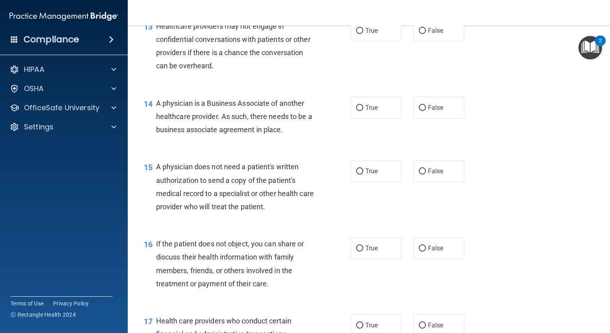
scroll to position [902, 0]
click at [356, 34] on input "True" at bounding box center [359, 31] width 7 height 6
radio input "true"
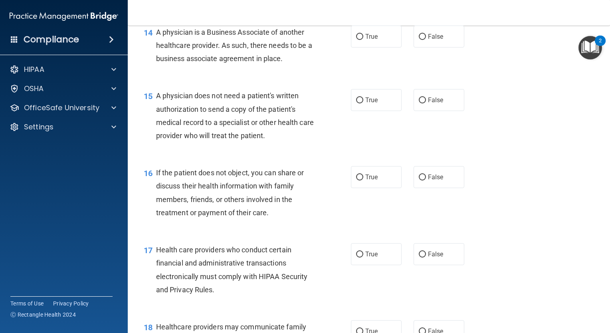
scroll to position [974, 0]
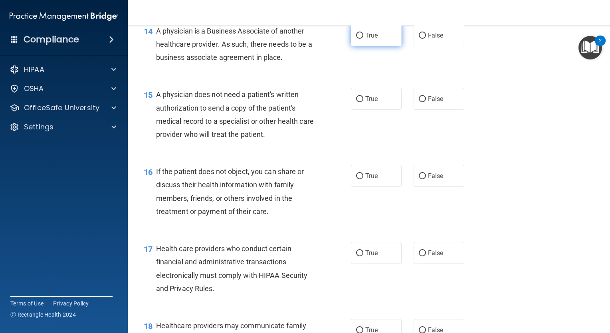
click at [356, 39] on input "True" at bounding box center [359, 36] width 7 height 6
radio input "true"
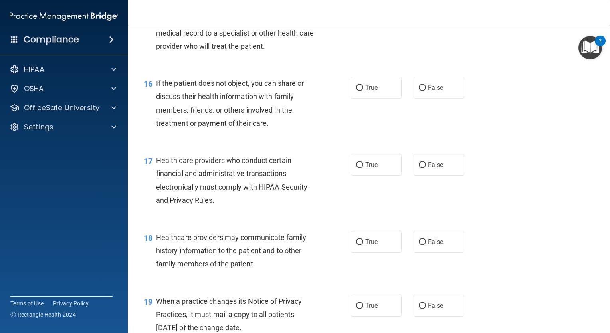
scroll to position [1064, 0]
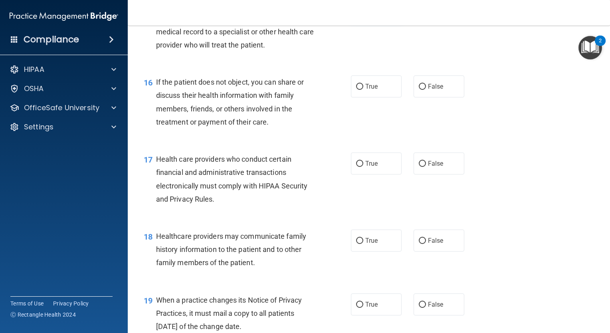
click at [358, 13] on input "True" at bounding box center [359, 10] width 7 height 6
radio input "true"
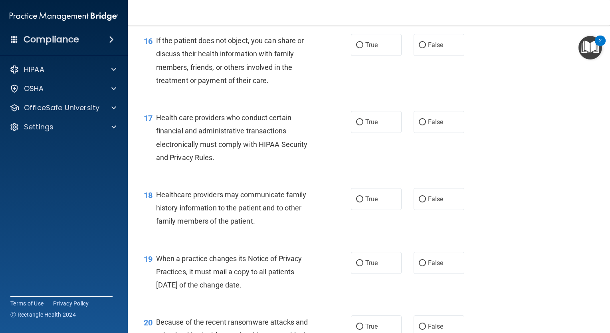
scroll to position [1106, 0]
click at [357, 48] on input "True" at bounding box center [359, 45] width 7 height 6
radio input "true"
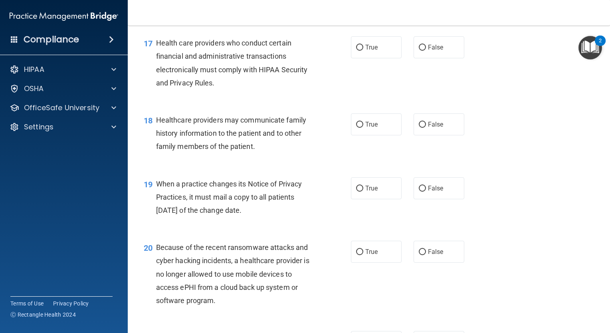
scroll to position [1191, 0]
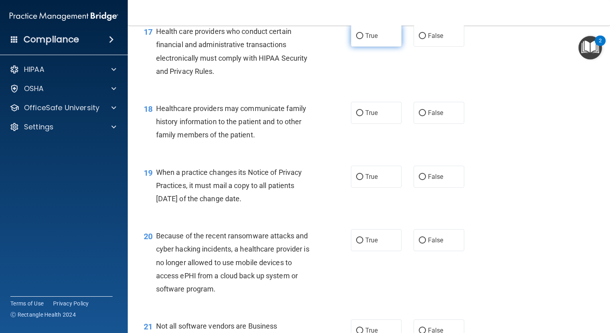
click at [356, 39] on input "True" at bounding box center [359, 36] width 7 height 6
radio input "true"
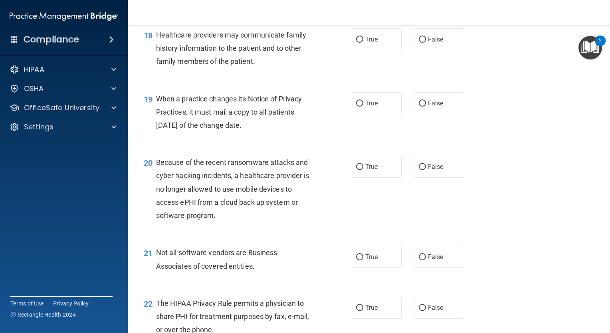
scroll to position [1278, 0]
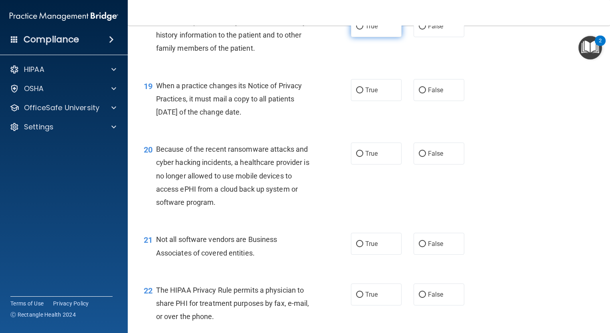
click at [358, 37] on label "True" at bounding box center [376, 26] width 51 height 22
click at [358, 30] on input "True" at bounding box center [359, 27] width 7 height 6
radio input "true"
click at [357, 93] on input "True" at bounding box center [359, 90] width 7 height 6
radio input "true"
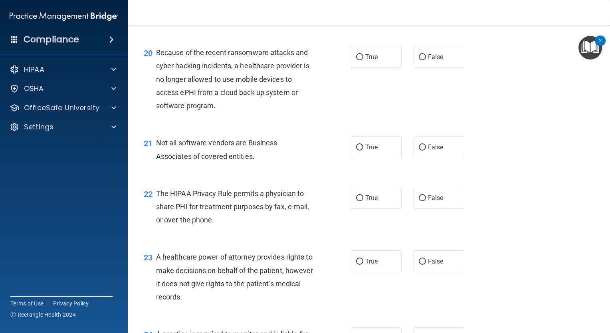
scroll to position [1377, 0]
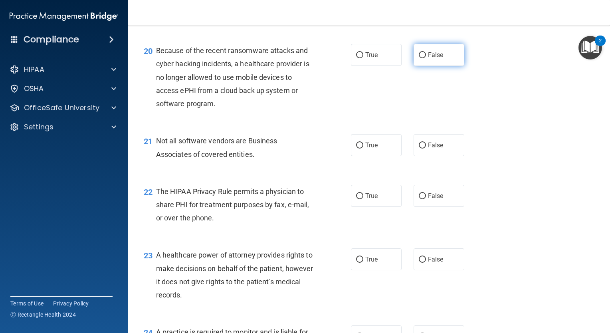
click at [419, 58] on input "False" at bounding box center [422, 55] width 7 height 6
radio input "true"
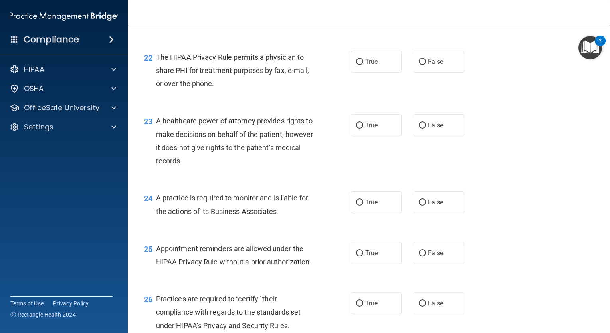
scroll to position [1506, 0]
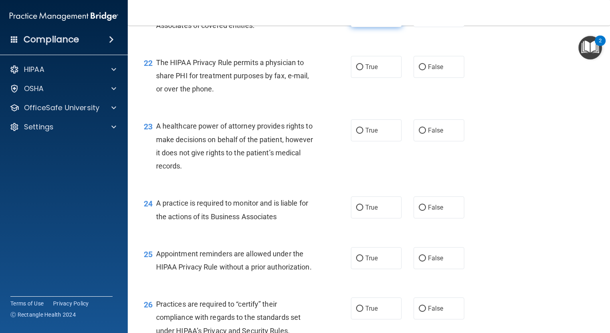
click at [359, 20] on input "True" at bounding box center [359, 17] width 7 height 6
radio input "true"
click at [356, 70] on input "True" at bounding box center [359, 67] width 7 height 6
radio input "true"
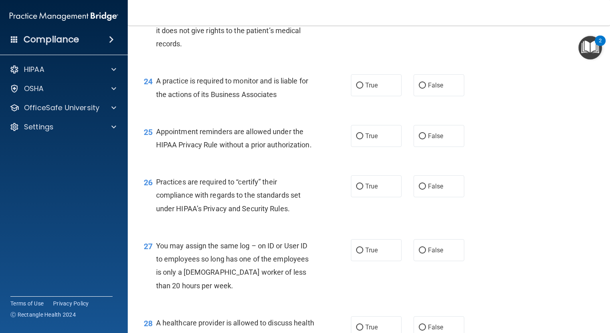
scroll to position [1621, 0]
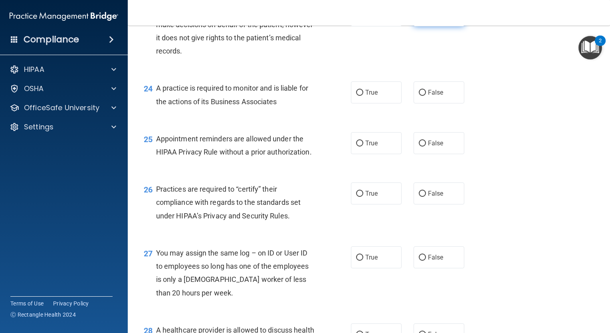
click at [419, 19] on input "False" at bounding box center [422, 16] width 7 height 6
radio input "true"
click at [358, 96] on input "True" at bounding box center [359, 93] width 7 height 6
radio input "true"
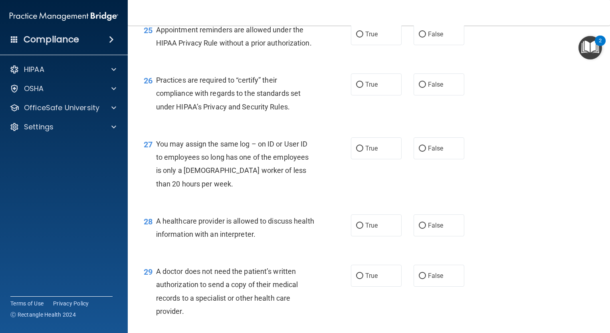
scroll to position [1737, 0]
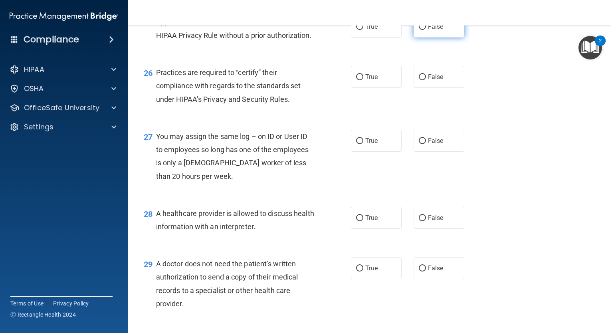
click at [419, 30] on input "False" at bounding box center [422, 27] width 7 height 6
radio input "true"
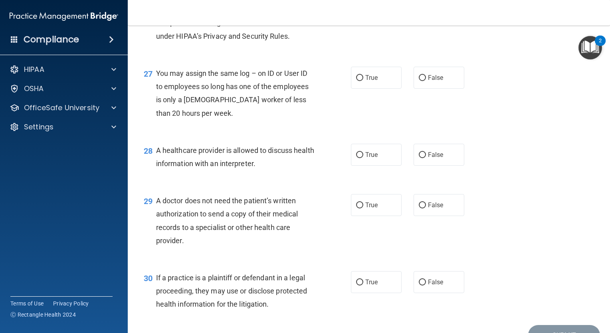
scroll to position [1802, 0]
click at [419, 16] on input "False" at bounding box center [422, 13] width 7 height 6
radio input "true"
click at [419, 80] on input "False" at bounding box center [422, 77] width 7 height 6
radio input "true"
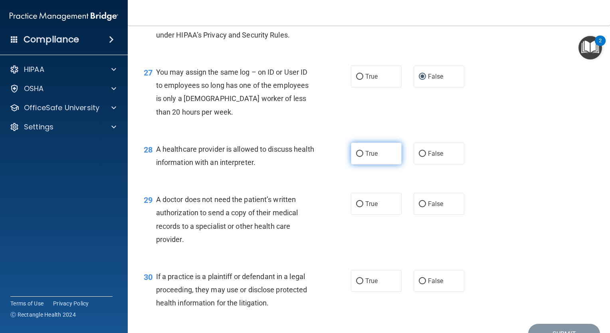
click at [356, 157] on input "True" at bounding box center [359, 154] width 7 height 6
radio input "true"
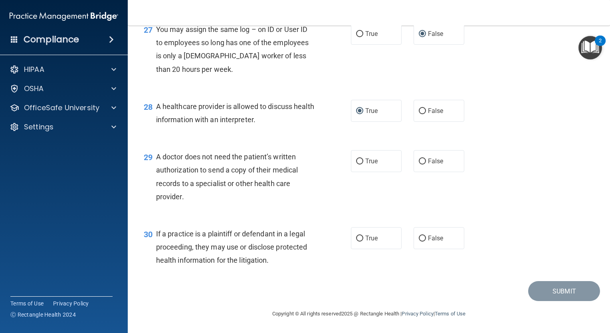
scroll to position [1884, 0]
click at [359, 162] on input "True" at bounding box center [359, 162] width 7 height 6
radio input "true"
click at [356, 237] on input "True" at bounding box center [359, 239] width 7 height 6
radio input "true"
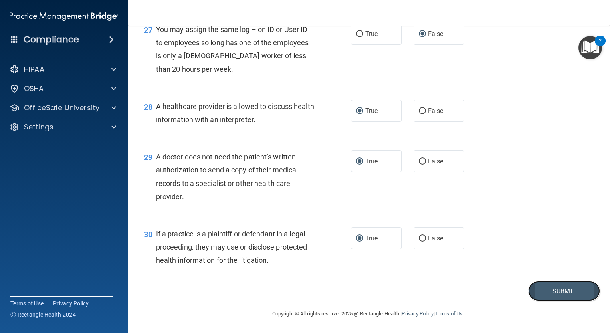
click at [541, 290] on button "Submit" at bounding box center [564, 291] width 72 height 20
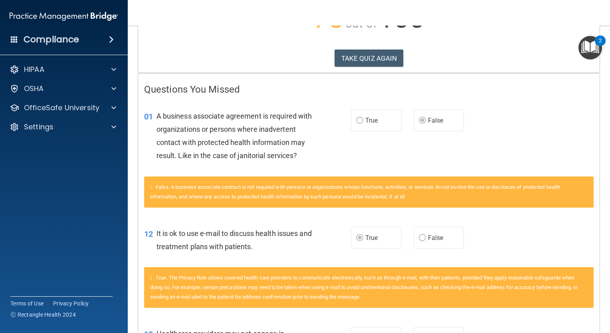
scroll to position [118, 0]
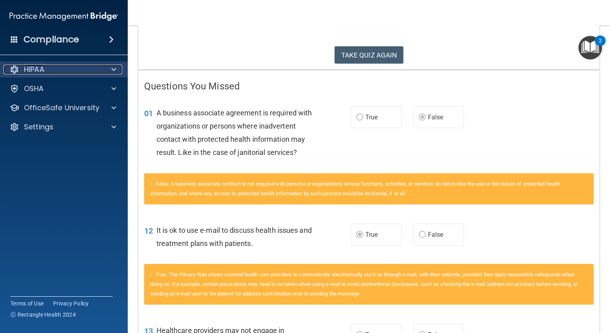
click at [114, 68] on span at bounding box center [113, 70] width 5 height 10
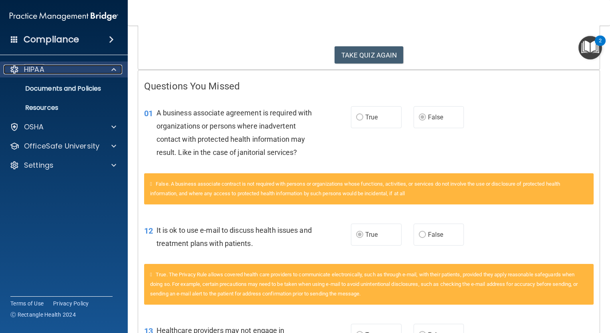
click at [113, 70] on span at bounding box center [113, 70] width 5 height 10
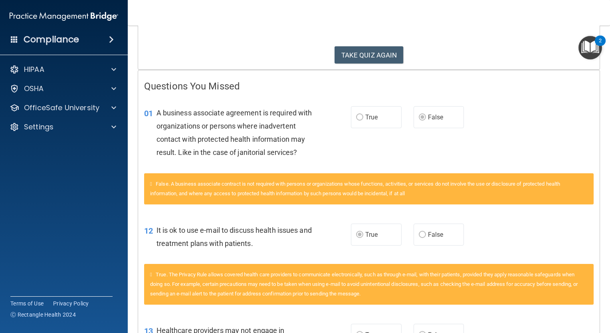
click at [111, 41] on span at bounding box center [111, 40] width 5 height 10
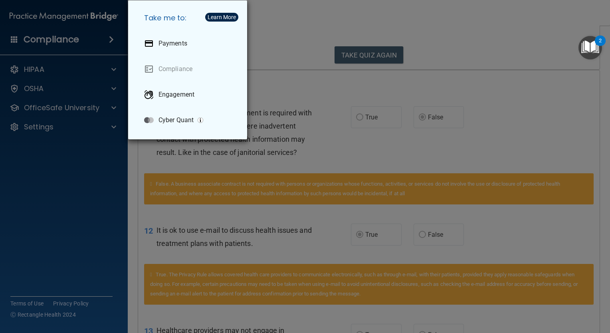
click at [71, 84] on div "Take me to: Payments Compliance Engagement Cyber Quant" at bounding box center [305, 166] width 610 height 333
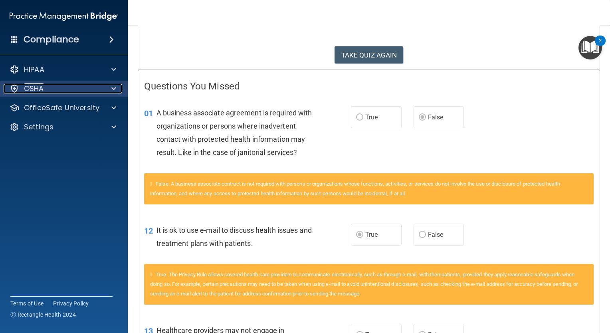
click at [111, 87] on span at bounding box center [113, 89] width 5 height 10
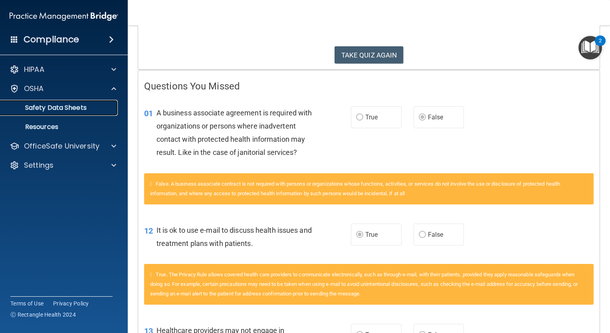
click at [77, 107] on p "Safety Data Sheets" at bounding box center [59, 108] width 109 height 8
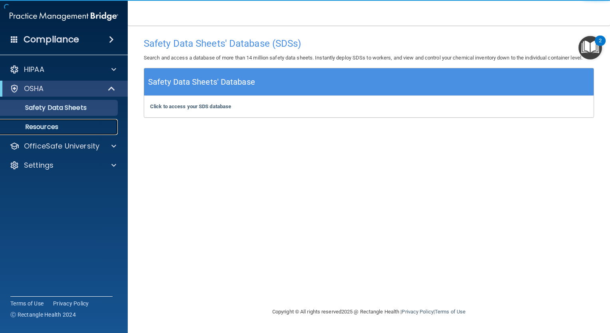
click at [48, 123] on p "Resources" at bounding box center [59, 127] width 109 height 8
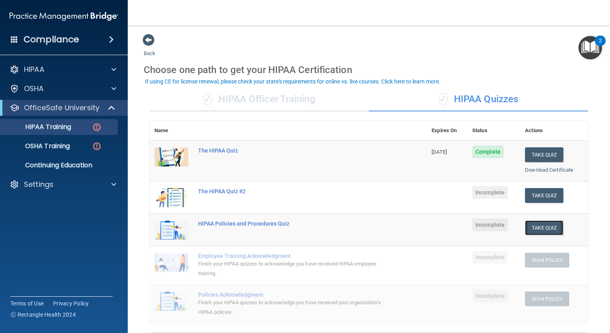
click at [545, 226] on button "Take Quiz" at bounding box center [544, 227] width 38 height 15
click at [548, 197] on button "Take Quiz" at bounding box center [544, 195] width 38 height 15
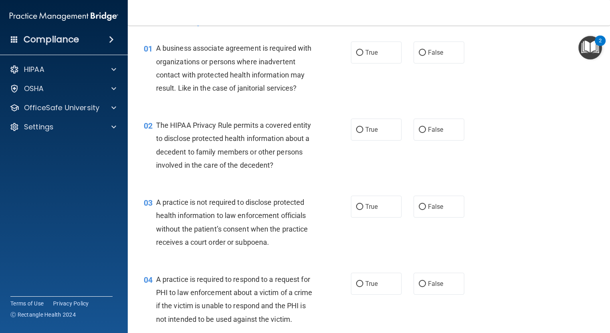
scroll to position [30, 0]
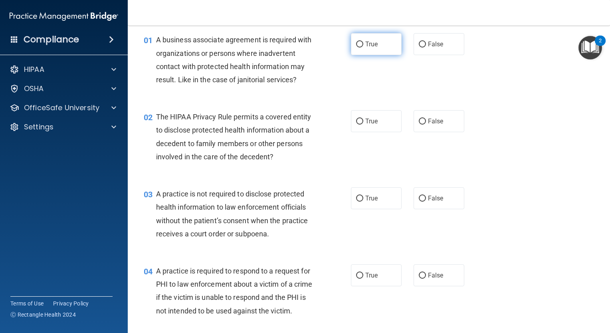
click at [357, 43] on input "True" at bounding box center [359, 45] width 7 height 6
radio input "true"
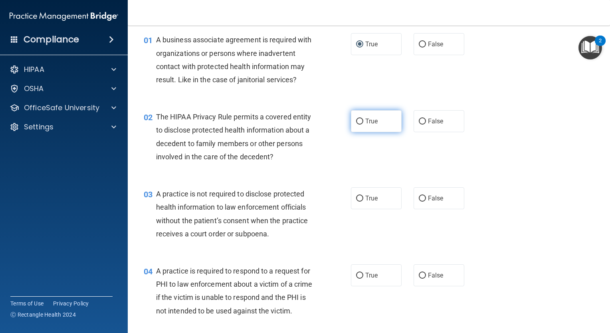
click at [357, 119] on input "True" at bounding box center [359, 122] width 7 height 6
radio input "true"
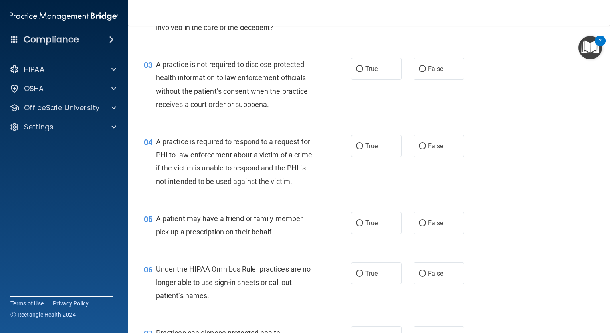
scroll to position [160, 0]
click at [421, 67] on input "False" at bounding box center [422, 69] width 7 height 6
radio input "true"
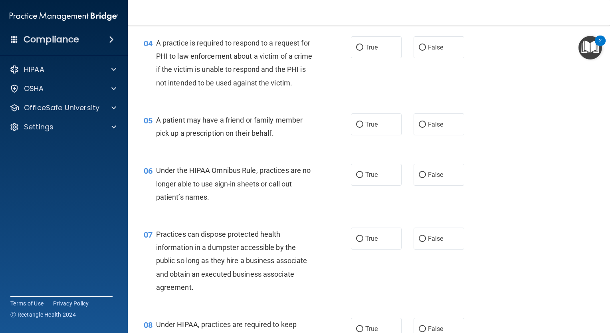
scroll to position [258, 0]
click at [358, 47] on input "True" at bounding box center [359, 47] width 7 height 6
radio input "true"
click at [357, 127] on input "True" at bounding box center [359, 124] width 7 height 6
radio input "true"
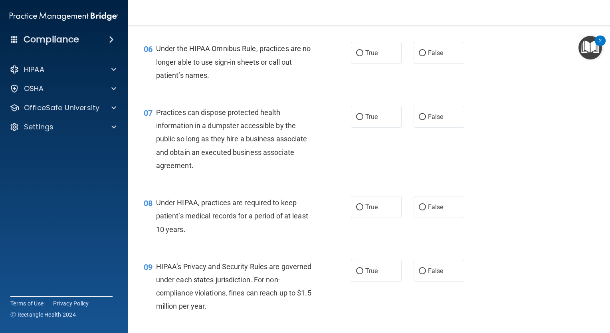
scroll to position [379, 0]
click at [420, 57] on input "False" at bounding box center [422, 54] width 7 height 6
radio input "true"
click at [419, 121] on input "False" at bounding box center [422, 118] width 7 height 6
radio input "true"
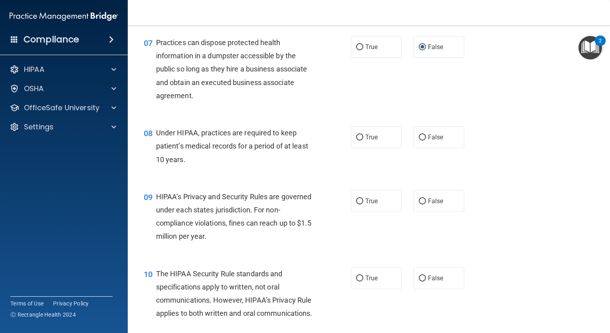
scroll to position [457, 0]
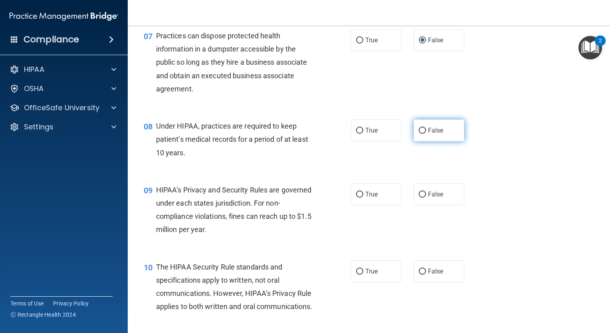
click at [419, 134] on input "False" at bounding box center [422, 131] width 7 height 6
radio input "true"
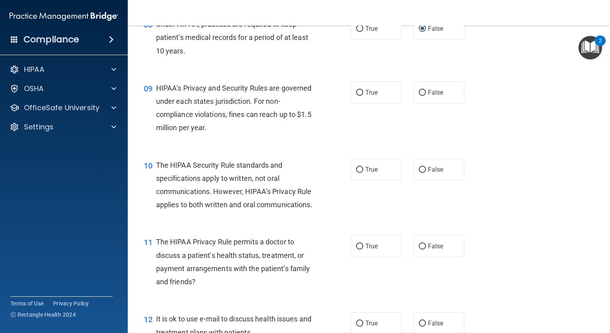
scroll to position [574, 0]
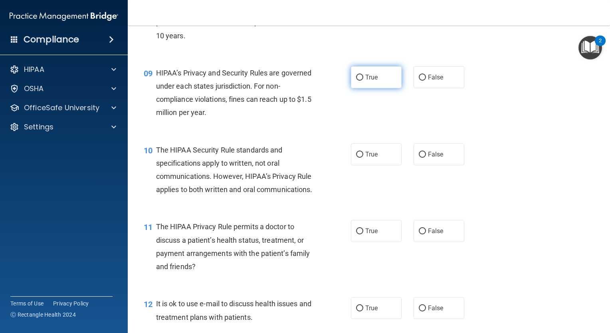
click at [356, 81] on input "True" at bounding box center [359, 78] width 7 height 6
radio input "true"
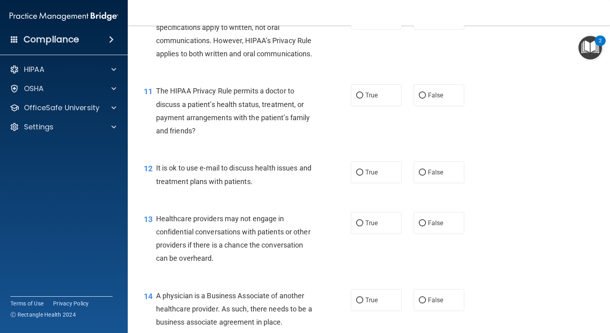
scroll to position [709, 0]
click at [356, 22] on input "True" at bounding box center [359, 19] width 7 height 6
radio input "true"
click at [369, 99] on span "True" at bounding box center [371, 95] width 12 height 8
click at [363, 99] on input "True" at bounding box center [359, 96] width 7 height 6
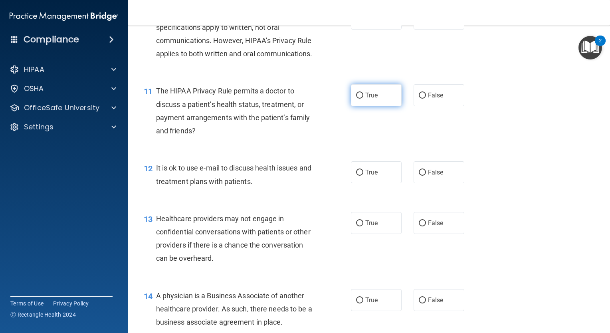
radio input "true"
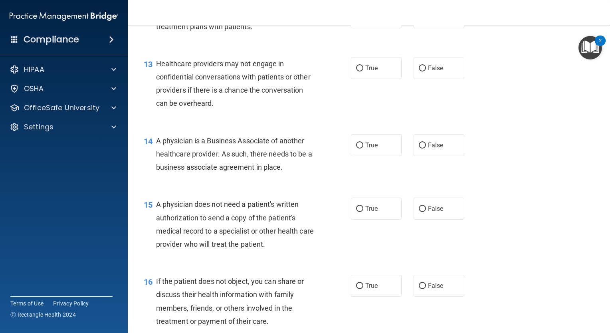
scroll to position [866, 0]
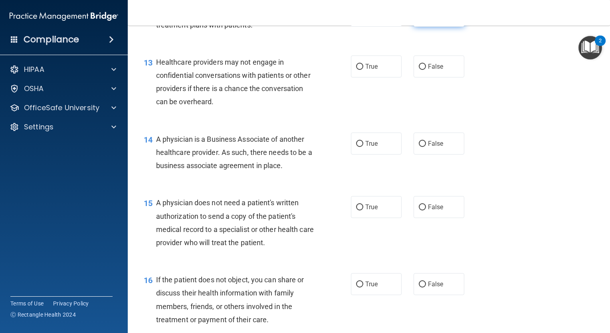
click at [419, 19] on input "False" at bounding box center [422, 16] width 7 height 6
radio input "true"
click at [369, 70] on span "True" at bounding box center [371, 67] width 12 height 8
click at [363, 70] on input "True" at bounding box center [359, 67] width 7 height 6
radio input "true"
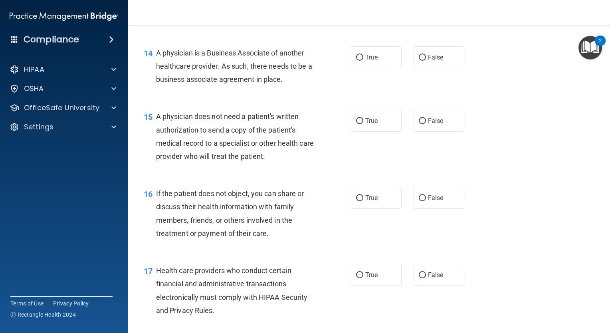
scroll to position [952, 0]
click at [420, 61] on input "False" at bounding box center [422, 58] width 7 height 6
radio input "true"
click at [378, 132] on label "True" at bounding box center [376, 121] width 51 height 22
click at [363, 124] on input "True" at bounding box center [359, 121] width 7 height 6
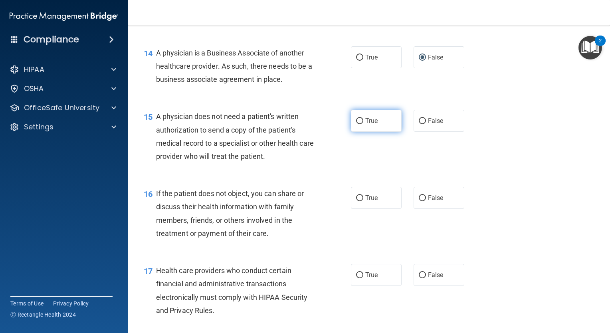
radio input "true"
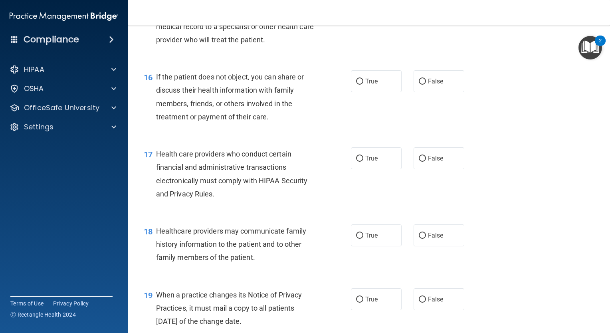
scroll to position [1070, 0]
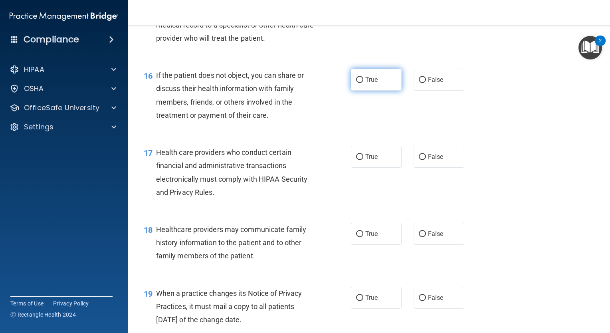
click at [370, 91] on label "True" at bounding box center [376, 80] width 51 height 22
click at [363, 83] on input "True" at bounding box center [359, 80] width 7 height 6
radio input "true"
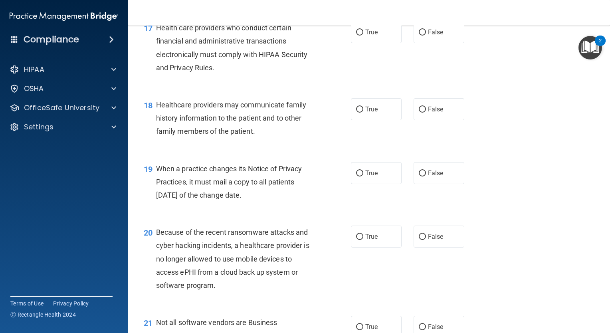
scroll to position [1198, 0]
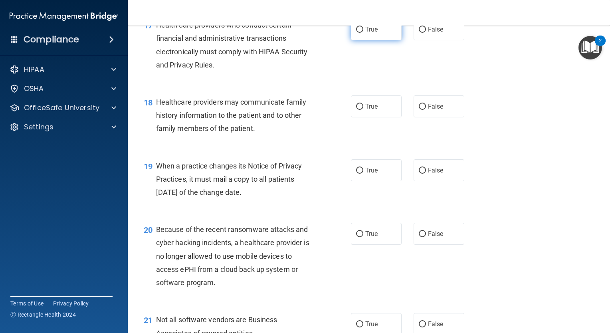
click at [358, 40] on label "True" at bounding box center [376, 29] width 51 height 22
click at [358, 33] on input "True" at bounding box center [359, 30] width 7 height 6
radio input "true"
click at [383, 117] on label "True" at bounding box center [376, 106] width 51 height 22
click at [363, 110] on input "True" at bounding box center [359, 107] width 7 height 6
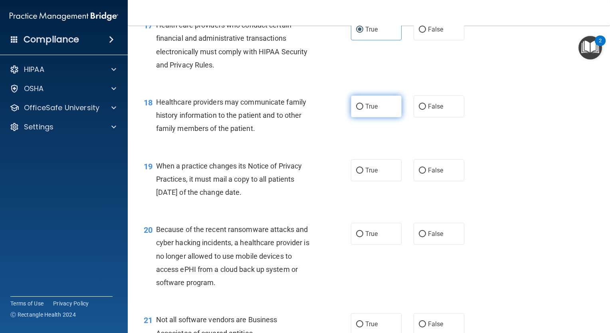
radio input "true"
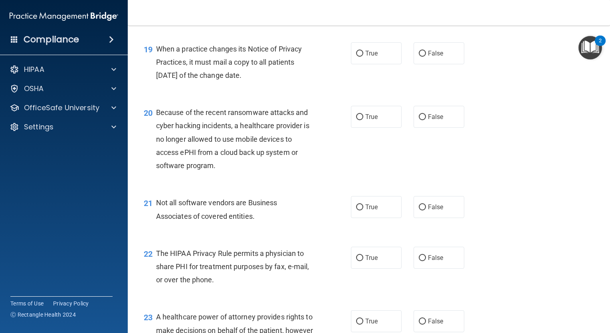
scroll to position [1316, 0]
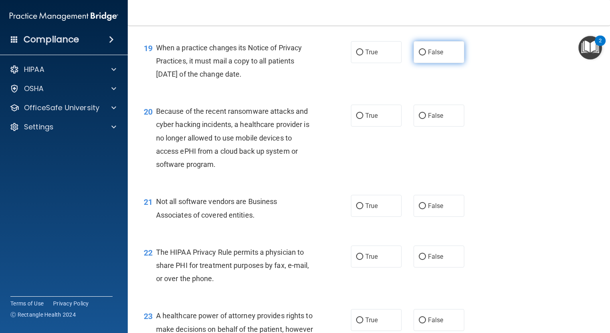
click at [421, 56] on input "False" at bounding box center [422, 53] width 7 height 6
radio input "true"
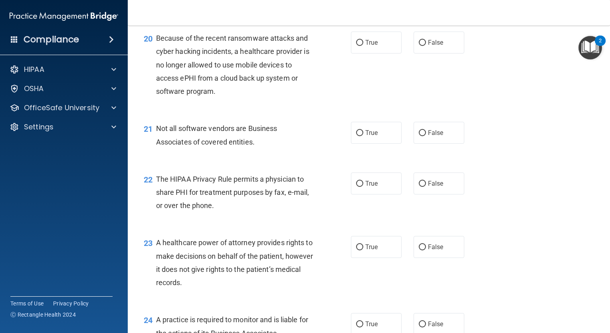
scroll to position [1391, 0]
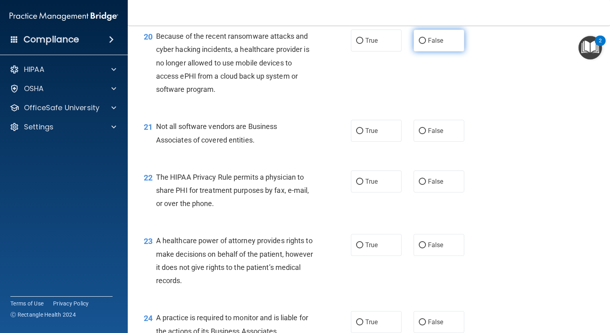
click at [428, 44] on span "False" at bounding box center [436, 41] width 16 height 8
click at [425, 44] on input "False" at bounding box center [422, 41] width 7 height 6
radio input "true"
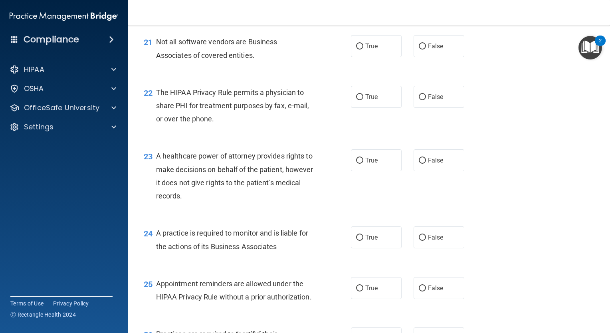
scroll to position [1476, 0]
click at [361, 57] on label "True" at bounding box center [376, 46] width 51 height 22
click at [361, 49] on input "True" at bounding box center [359, 46] width 7 height 6
radio input "true"
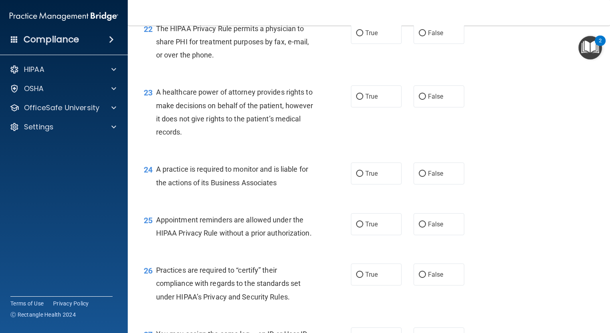
scroll to position [1540, 0]
click at [379, 44] on label "True" at bounding box center [376, 33] width 51 height 22
click at [363, 36] on input "True" at bounding box center [359, 33] width 7 height 6
radio input "true"
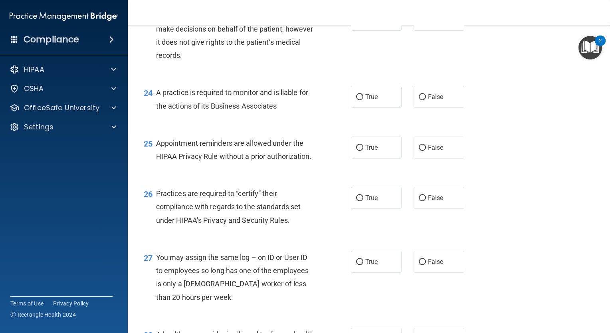
scroll to position [1617, 0]
click at [420, 23] on input "False" at bounding box center [422, 20] width 7 height 6
radio input "true"
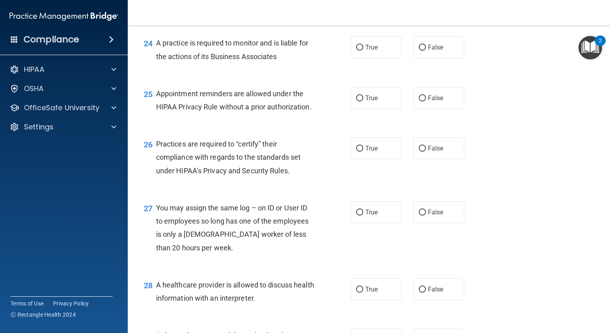
scroll to position [1666, 0]
click at [360, 58] on label "True" at bounding box center [376, 47] width 51 height 22
click at [360, 50] on input "True" at bounding box center [359, 47] width 7 height 6
radio input "true"
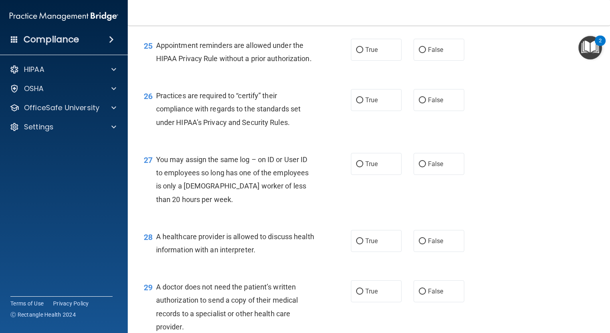
scroll to position [1719, 0]
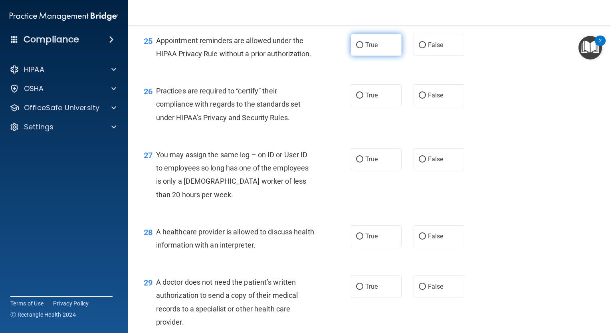
click at [372, 56] on label "True" at bounding box center [376, 45] width 51 height 22
click at [363, 48] on input "True" at bounding box center [359, 45] width 7 height 6
radio input "true"
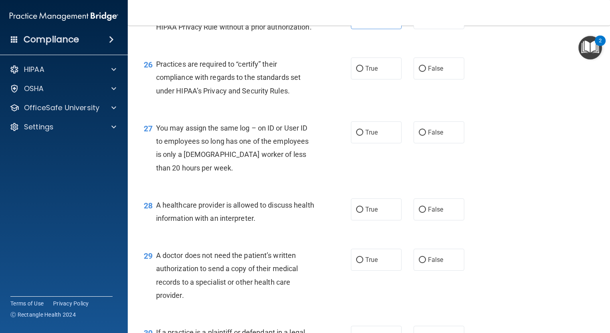
scroll to position [1750, 0]
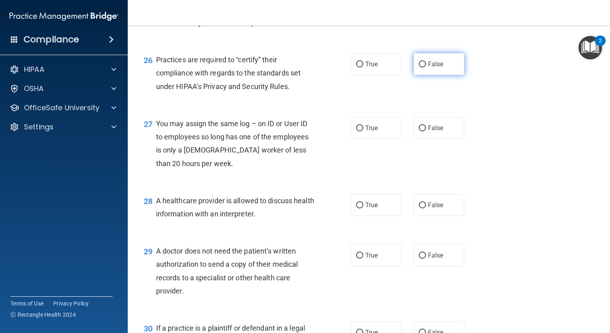
click at [431, 68] on span "False" at bounding box center [436, 64] width 16 height 8
click at [426, 68] on input "False" at bounding box center [422, 65] width 7 height 6
radio input "true"
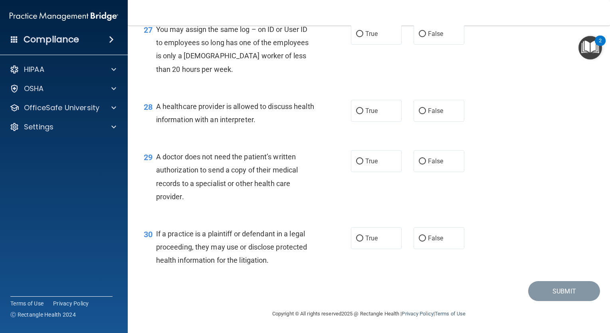
scroll to position [1853, 0]
click at [428, 38] on span "False" at bounding box center [436, 34] width 16 height 8
click at [425, 37] on input "False" at bounding box center [422, 34] width 7 height 6
radio input "true"
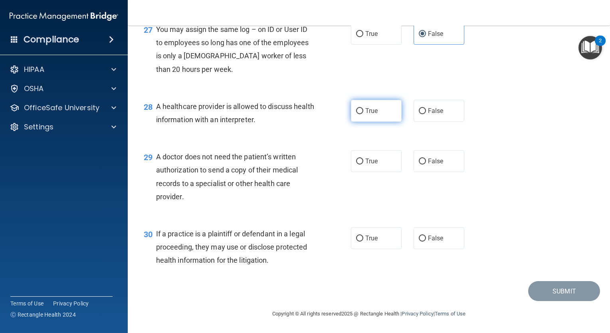
click at [374, 109] on span "True" at bounding box center [371, 111] width 12 height 8
click at [363, 109] on input "True" at bounding box center [359, 111] width 7 height 6
radio input "true"
click at [371, 165] on span "True" at bounding box center [371, 161] width 12 height 8
click at [363, 165] on input "True" at bounding box center [359, 162] width 7 height 6
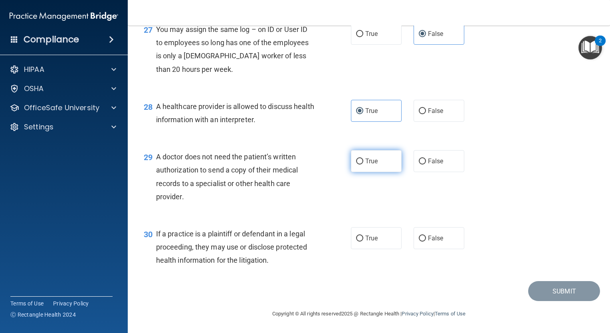
radio input "true"
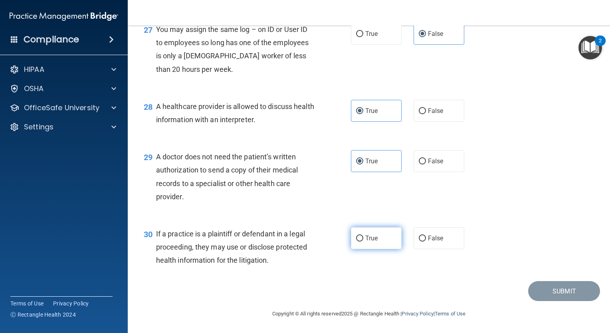
click at [365, 239] on span "True" at bounding box center [371, 238] width 12 height 8
click at [363, 239] on input "True" at bounding box center [359, 239] width 7 height 6
radio input "true"
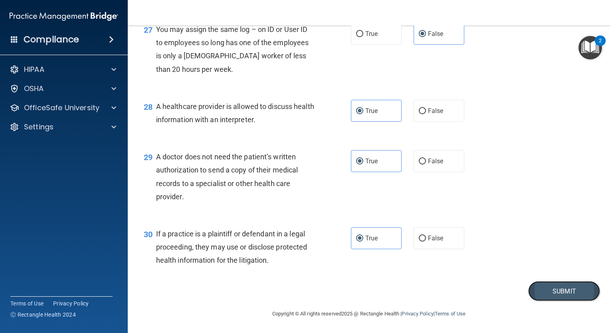
click at [543, 295] on button "Submit" at bounding box center [564, 291] width 72 height 20
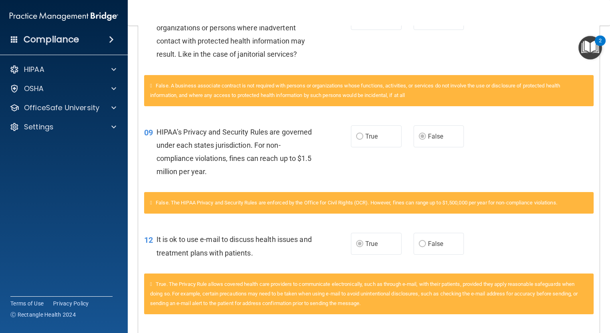
scroll to position [217, 0]
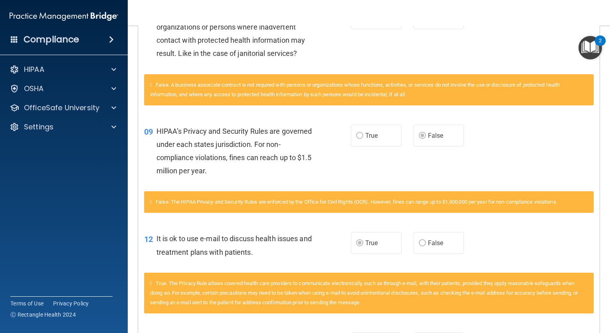
click at [208, 175] on div "HIPAA’s Privacy and Security Rules are governed under each states jurisdiction.…" at bounding box center [239, 151] width 164 height 53
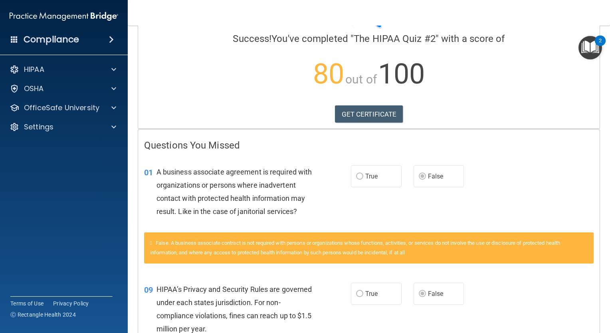
scroll to position [0, 0]
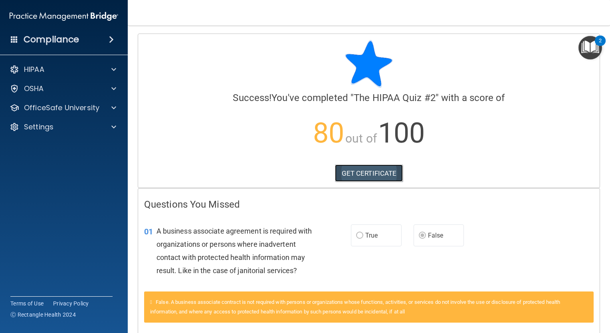
click at [374, 169] on link "GET CERTIFICATE" at bounding box center [369, 174] width 68 height 18
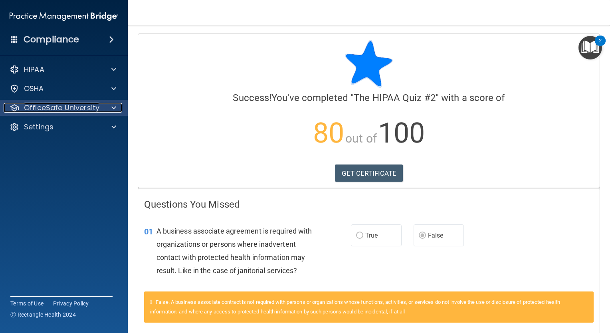
click at [111, 107] on span at bounding box center [113, 108] width 5 height 10
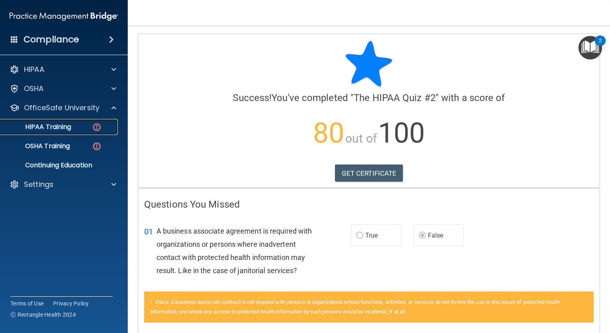
click at [89, 127] on div "HIPAA Training" at bounding box center [59, 127] width 109 height 8
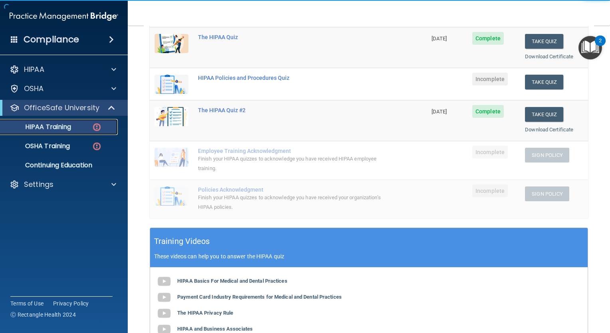
scroll to position [113, 0]
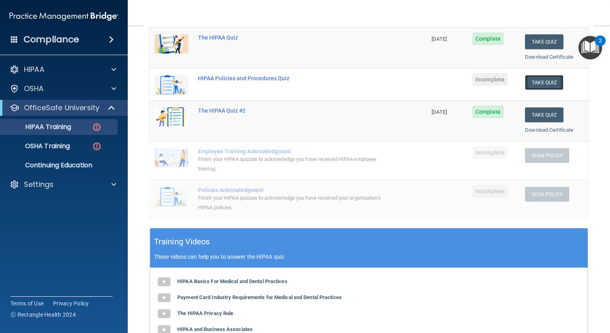
click at [534, 83] on button "Take Quiz" at bounding box center [544, 82] width 38 height 15
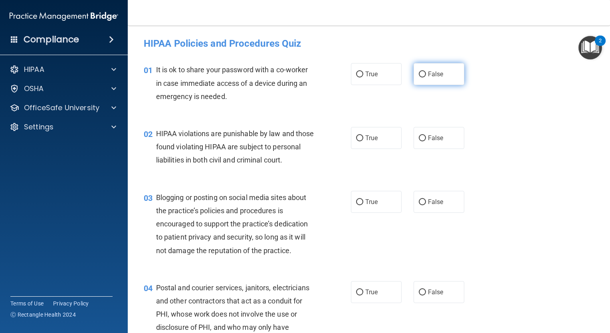
click at [431, 72] on span "False" at bounding box center [436, 74] width 16 height 8
click at [426, 72] on input "False" at bounding box center [422, 74] width 7 height 6
radio input "true"
click at [380, 136] on label "True" at bounding box center [376, 138] width 51 height 22
click at [363, 136] on input "True" at bounding box center [359, 138] width 7 height 6
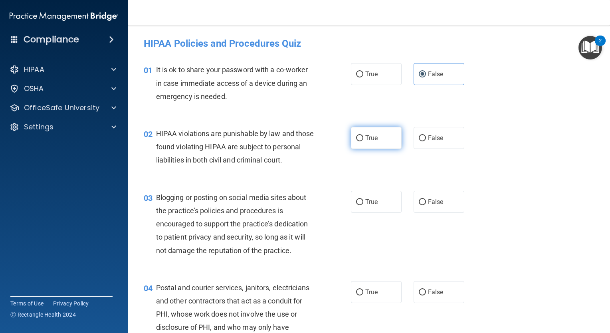
radio input "true"
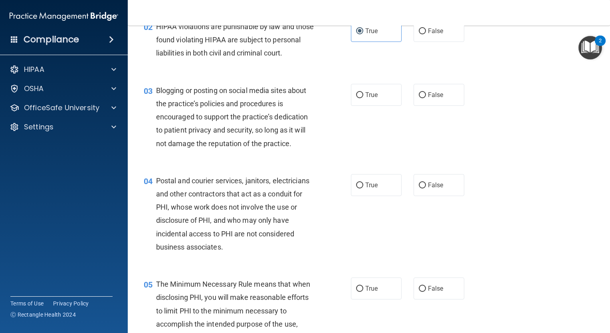
scroll to position [110, 0]
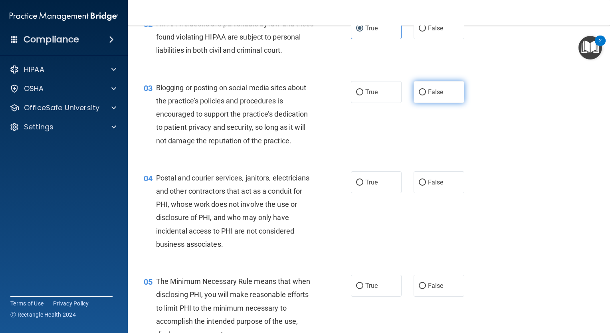
click at [419, 95] on input "False" at bounding box center [422, 92] width 7 height 6
radio input "true"
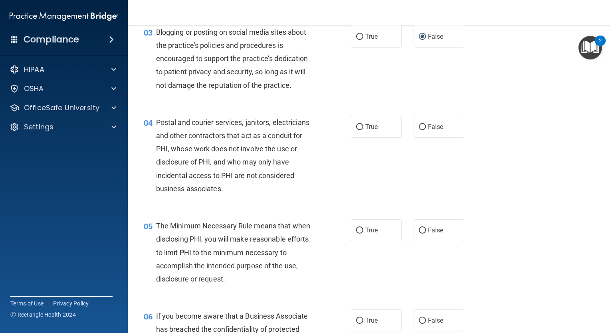
scroll to position [182, 0]
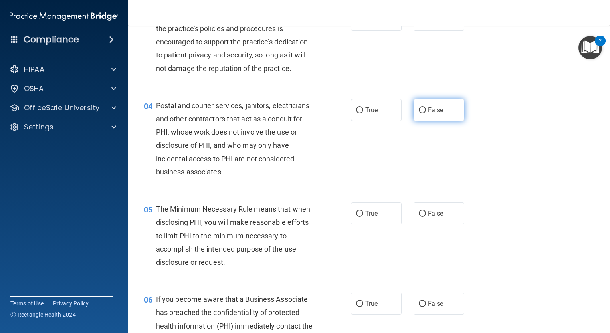
click at [428, 114] on span "False" at bounding box center [436, 110] width 16 height 8
click at [425, 113] on input "False" at bounding box center [422, 110] width 7 height 6
radio input "true"
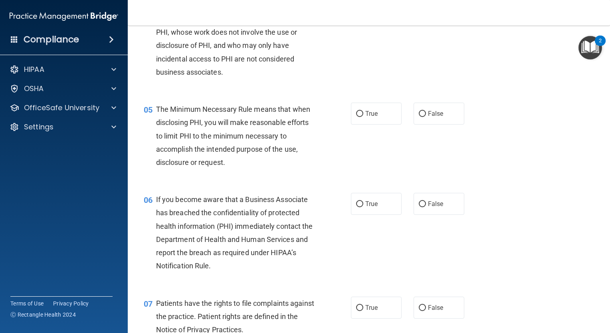
scroll to position [295, 0]
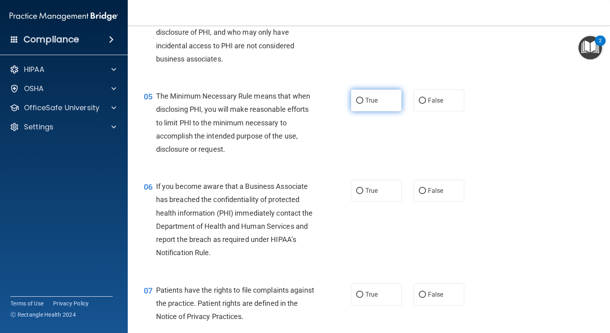
click at [356, 104] on input "True" at bounding box center [359, 101] width 7 height 6
radio input "true"
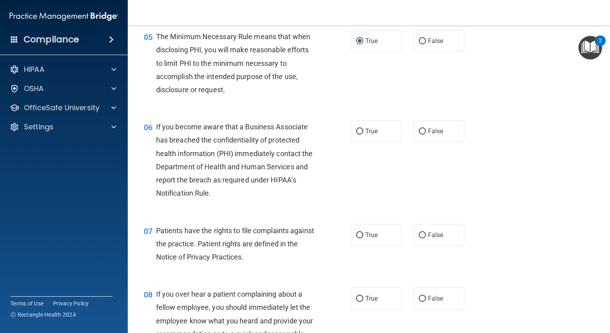
scroll to position [355, 0]
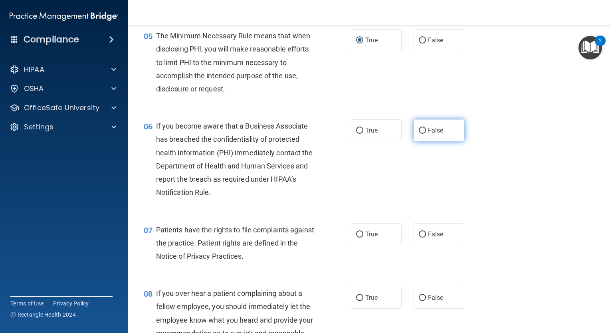
click at [419, 134] on input "False" at bounding box center [422, 131] width 7 height 6
radio input "true"
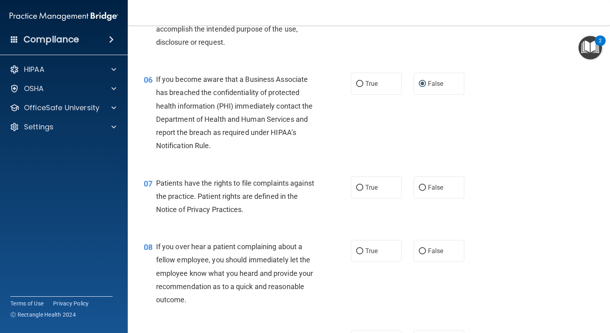
scroll to position [403, 0]
click at [443, 165] on div "06 If you become aware that a Business Associate has breached the confidentiali…" at bounding box center [369, 113] width 463 height 103
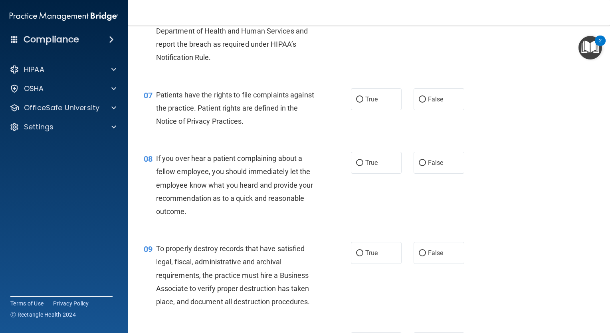
scroll to position [493, 0]
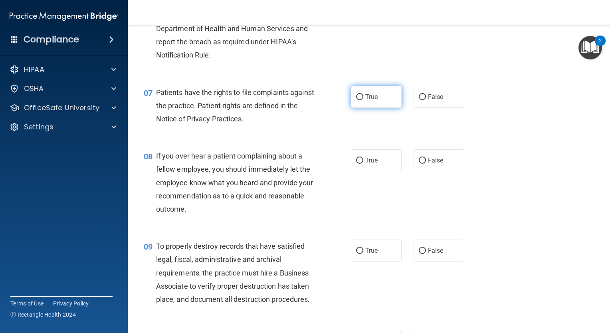
click at [353, 108] on label "True" at bounding box center [376, 97] width 51 height 22
click at [356, 100] on input "True" at bounding box center [359, 97] width 7 height 6
radio input "true"
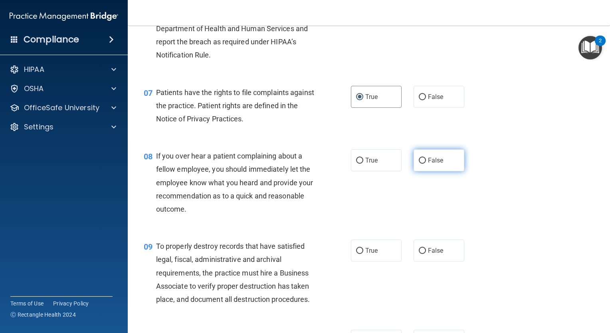
click at [419, 164] on input "False" at bounding box center [422, 161] width 7 height 6
radio input "true"
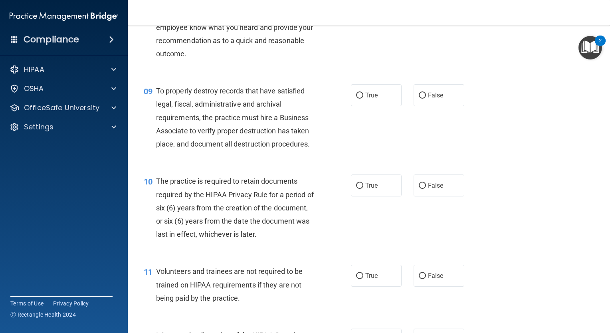
scroll to position [649, 0]
click at [358, 98] on input "True" at bounding box center [359, 95] width 7 height 6
radio input "true"
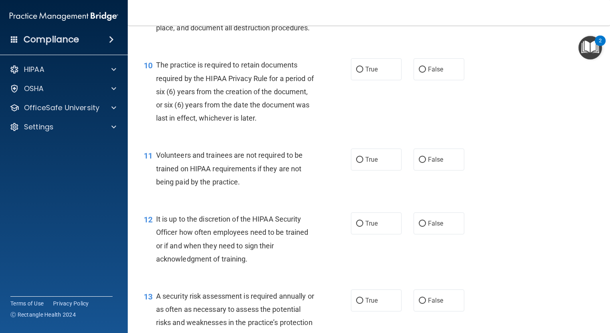
scroll to position [766, 0]
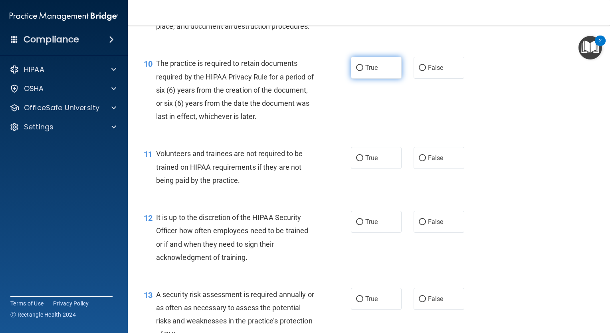
click at [361, 79] on label "True" at bounding box center [376, 68] width 51 height 22
click at [361, 71] on input "True" at bounding box center [359, 68] width 7 height 6
radio input "true"
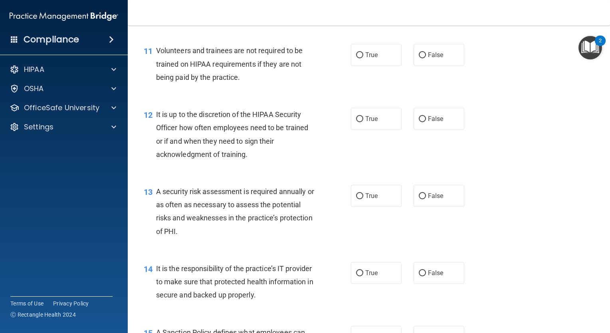
scroll to position [870, 0]
click at [424, 65] on label "False" at bounding box center [439, 54] width 51 height 22
click at [424, 58] on input "False" at bounding box center [422, 55] width 7 height 6
radio input "true"
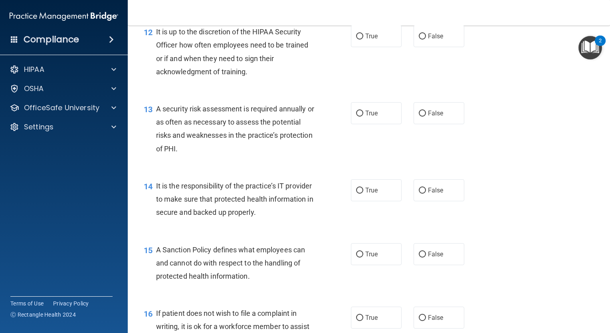
scroll to position [951, 0]
click at [419, 40] on input "False" at bounding box center [422, 37] width 7 height 6
radio input "true"
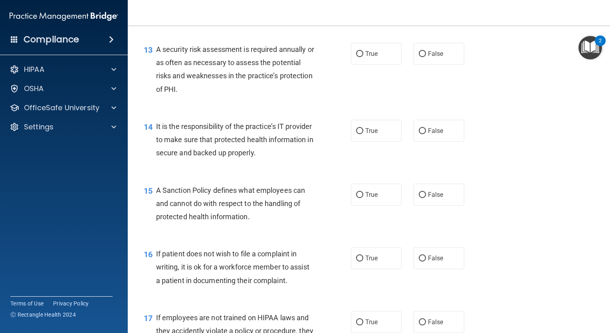
scroll to position [1012, 0]
click at [356, 56] on input "True" at bounding box center [359, 53] width 7 height 6
radio input "true"
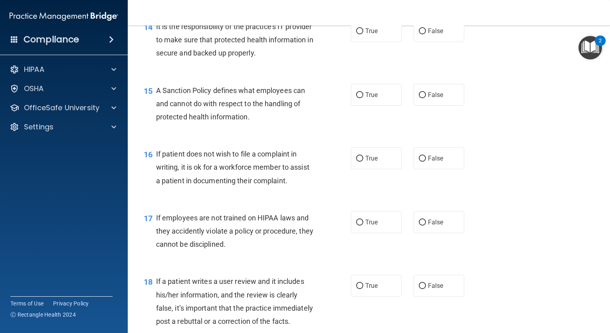
scroll to position [1111, 0]
click at [421, 34] on input "False" at bounding box center [422, 31] width 7 height 6
radio input "true"
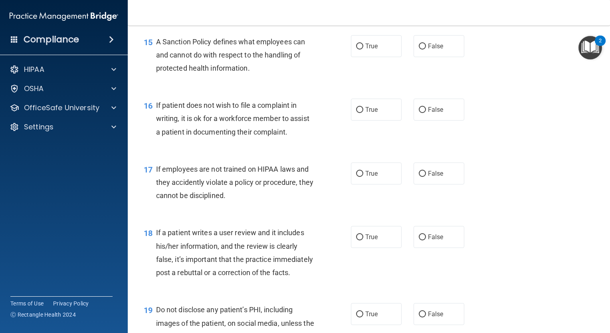
scroll to position [1161, 0]
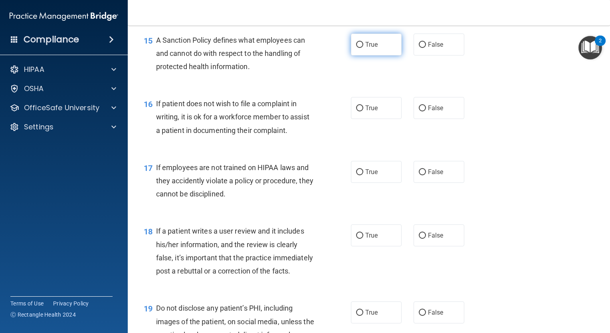
click at [360, 48] on input "True" at bounding box center [359, 45] width 7 height 6
radio input "true"
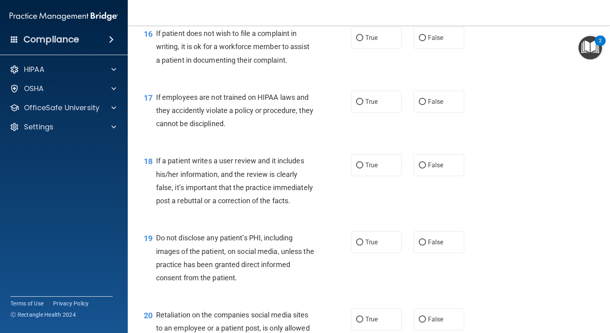
scroll to position [1233, 0]
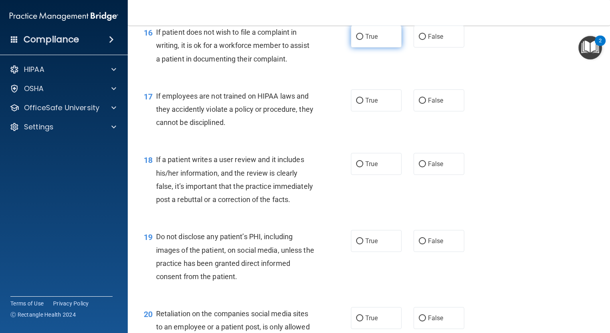
click at [359, 40] on input "True" at bounding box center [359, 37] width 7 height 6
radio input "true"
click at [420, 104] on input "False" at bounding box center [422, 101] width 7 height 6
radio input "true"
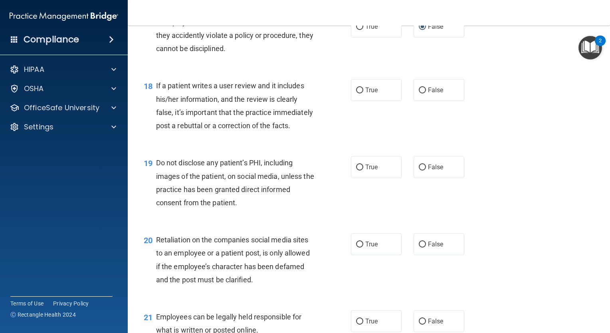
scroll to position [1306, 0]
click at [419, 94] on input "False" at bounding box center [422, 91] width 7 height 6
radio input "true"
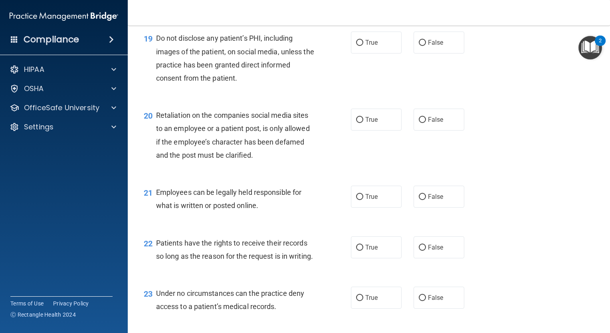
scroll to position [1432, 0]
click at [357, 45] on input "True" at bounding box center [359, 42] width 7 height 6
radio input "true"
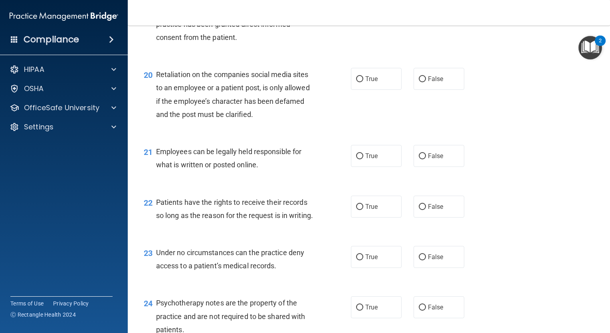
scroll to position [1473, 0]
click at [433, 82] on span "False" at bounding box center [436, 79] width 16 height 8
click at [426, 82] on input "False" at bounding box center [422, 79] width 7 height 6
radio input "true"
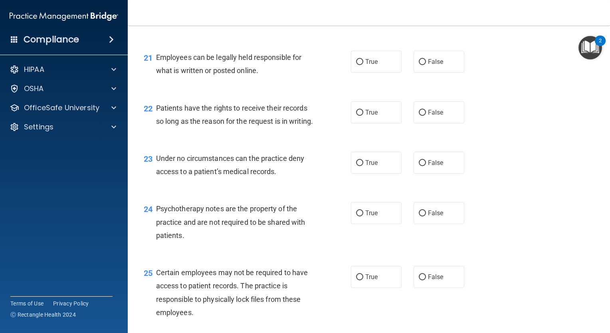
scroll to position [1571, 0]
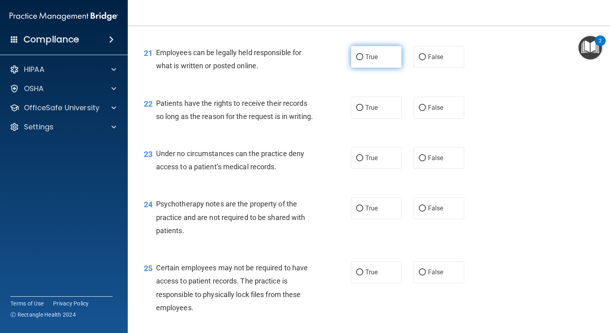
click at [365, 61] on span "True" at bounding box center [371, 57] width 12 height 8
click at [363, 60] on input "True" at bounding box center [359, 57] width 7 height 6
radio input "true"
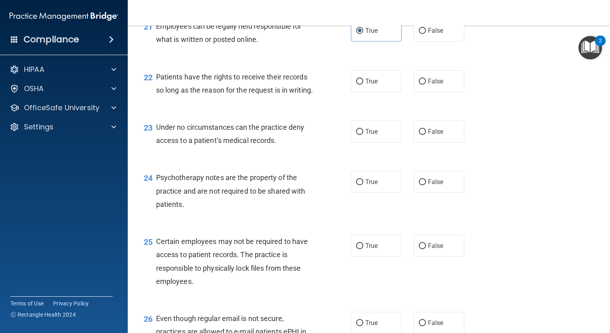
scroll to position [1600, 0]
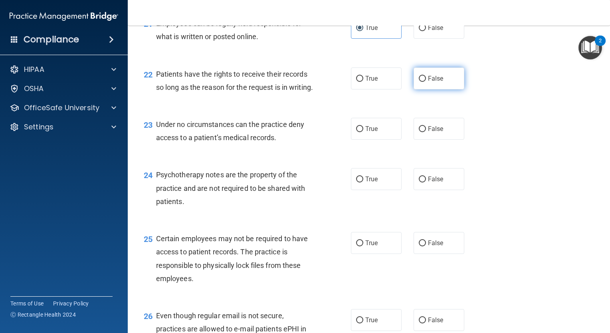
click at [420, 82] on input "False" at bounding box center [422, 79] width 7 height 6
radio input "true"
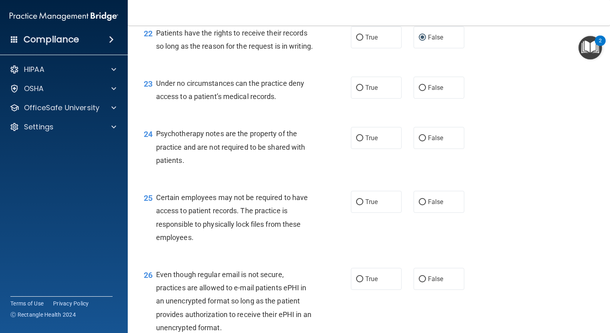
scroll to position [1642, 0]
click at [419, 91] on input "False" at bounding box center [422, 88] width 7 height 6
radio input "true"
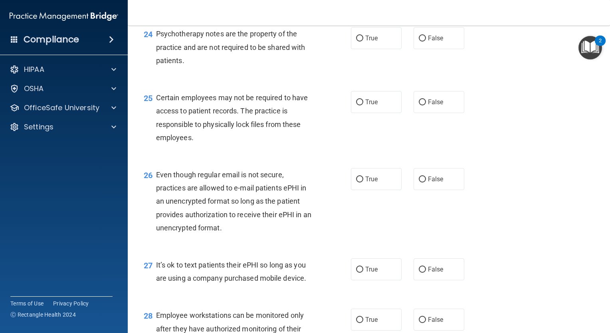
scroll to position [1741, 0]
click at [419, 42] on input "False" at bounding box center [422, 39] width 7 height 6
radio input "true"
click at [419, 106] on input "False" at bounding box center [422, 103] width 7 height 6
radio input "true"
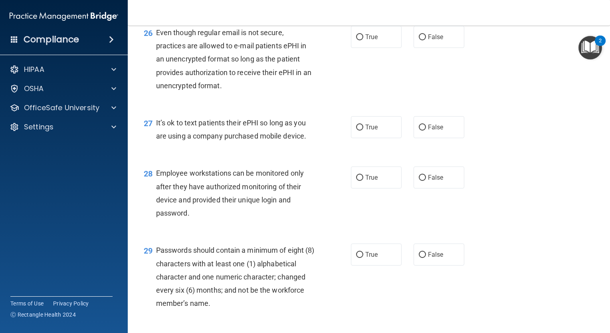
scroll to position [1884, 0]
click at [419, 40] on input "False" at bounding box center [422, 37] width 7 height 6
radio input "true"
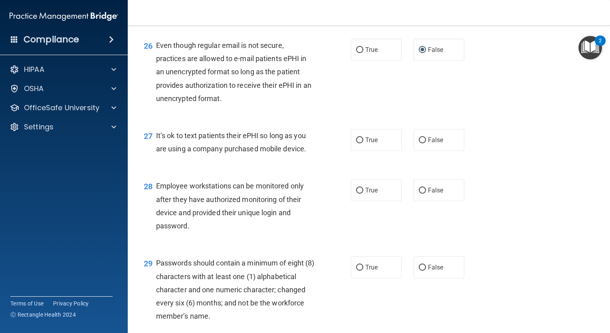
scroll to position [1870, 0]
click at [419, 144] on input "False" at bounding box center [422, 141] width 7 height 6
radio input "true"
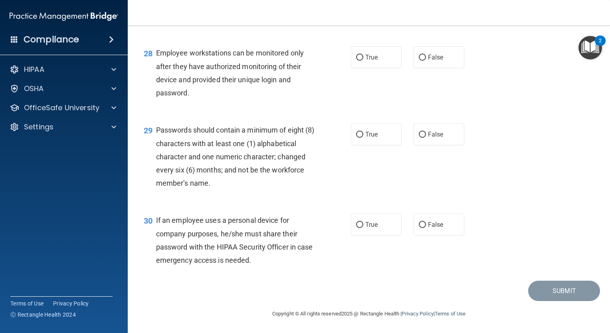
scroll to position [2031, 0]
click at [423, 68] on label "False" at bounding box center [439, 57] width 51 height 22
click at [423, 61] on input "False" at bounding box center [422, 58] width 7 height 6
radio input "true"
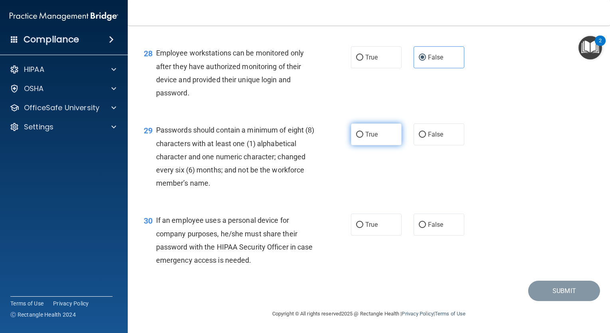
click at [377, 136] on label "True" at bounding box center [376, 134] width 51 height 22
click at [363, 136] on input "True" at bounding box center [359, 135] width 7 height 6
radio input "true"
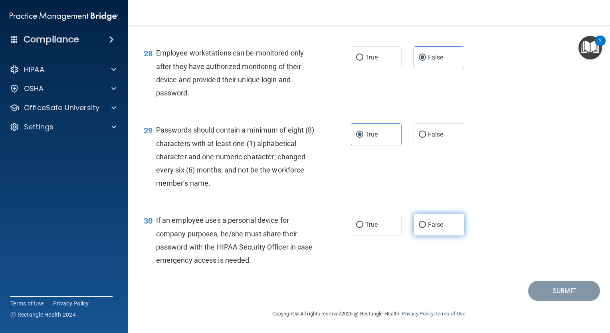
click at [430, 229] on label "False" at bounding box center [439, 225] width 51 height 22
click at [426, 228] on input "False" at bounding box center [422, 225] width 7 height 6
radio input "true"
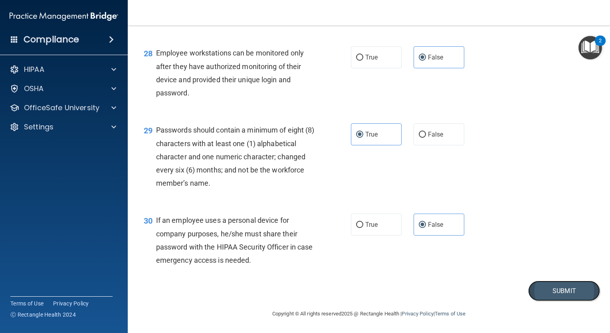
click at [546, 296] on button "Submit" at bounding box center [564, 291] width 72 height 20
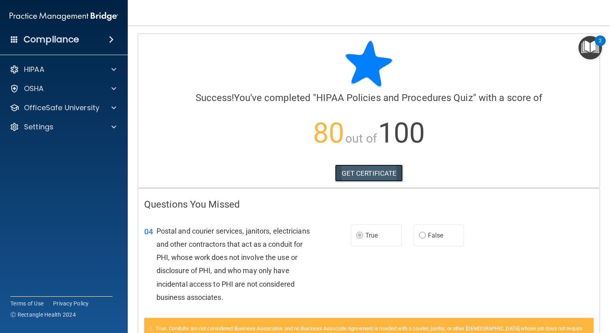
click at [385, 179] on link "GET CERTIFICATE" at bounding box center [369, 174] width 68 height 18
click at [109, 94] on div "OSHA" at bounding box center [64, 89] width 128 height 16
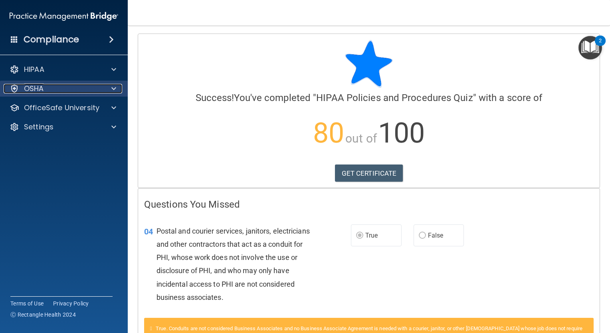
click at [111, 89] on span at bounding box center [113, 89] width 5 height 10
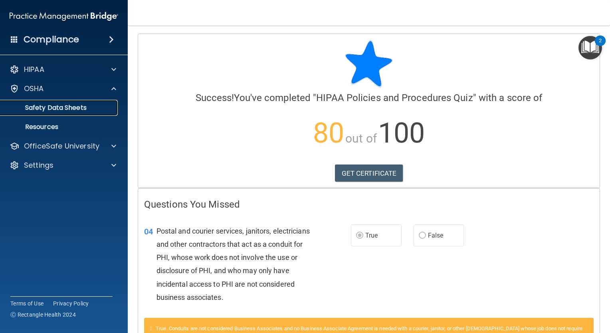
click at [68, 113] on link "Safety Data Sheets" at bounding box center [55, 108] width 126 height 16
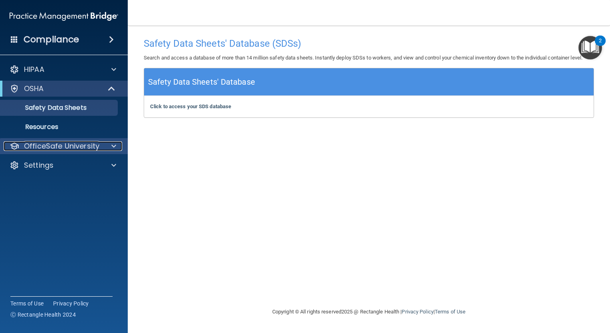
click at [112, 150] on span at bounding box center [113, 146] width 5 height 10
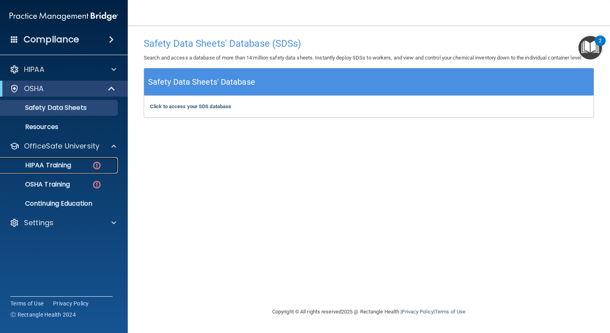
click at [89, 171] on link "HIPAA Training" at bounding box center [55, 165] width 126 height 16
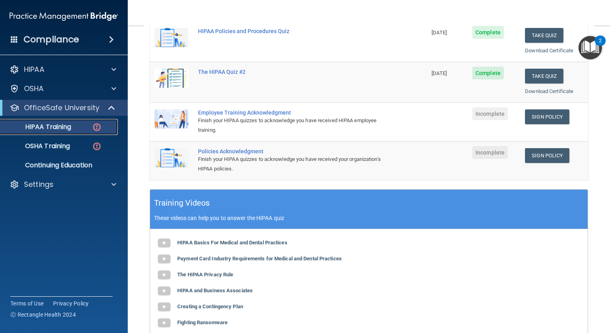
scroll to position [159, 0]
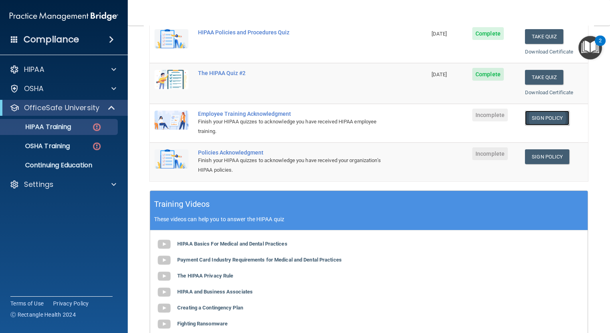
click at [553, 118] on link "Sign Policy" at bounding box center [547, 118] width 44 height 15
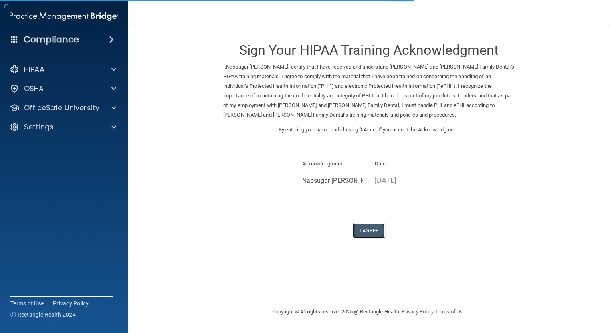
click at [378, 226] on button "I Agree" at bounding box center [369, 230] width 32 height 15
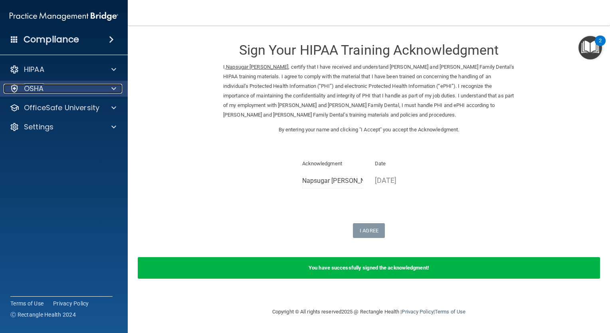
click at [116, 89] on span at bounding box center [113, 89] width 5 height 10
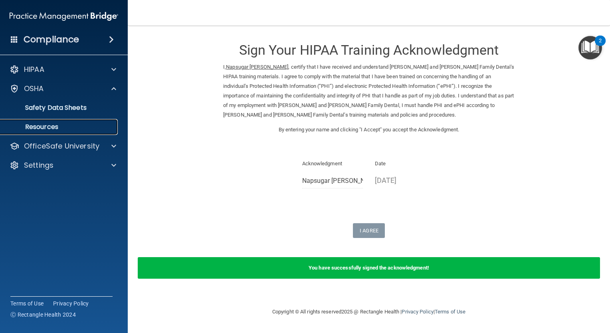
click at [77, 125] on p "Resources" at bounding box center [59, 127] width 109 height 8
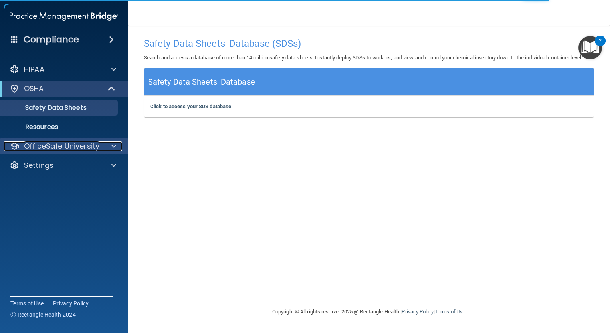
click at [113, 145] on span at bounding box center [113, 146] width 5 height 10
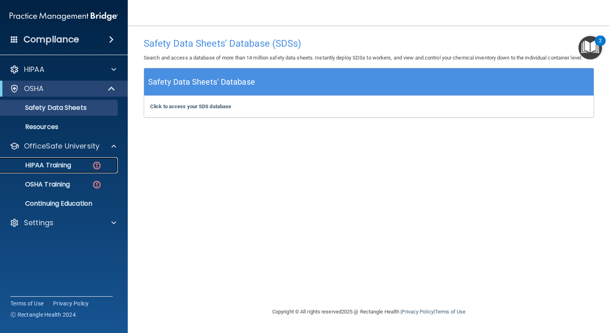
click at [75, 162] on div "HIPAA Training" at bounding box center [59, 165] width 109 height 8
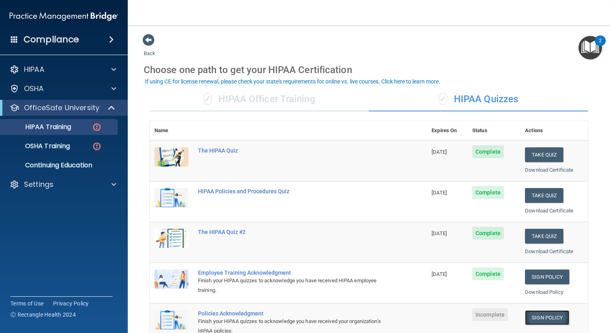
click at [526, 313] on link "Sign Policy" at bounding box center [547, 317] width 44 height 15
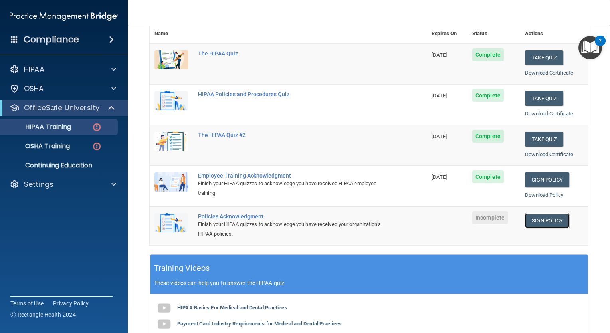
scroll to position [97, 0]
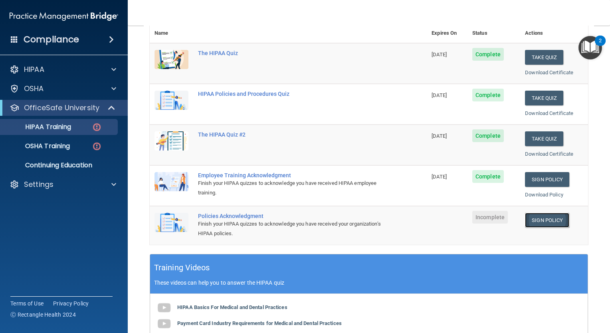
click at [551, 219] on link "Sign Policy" at bounding box center [547, 220] width 44 height 15
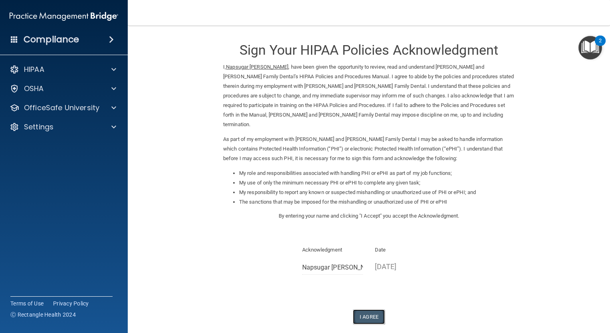
click at [375, 310] on button "I Agree" at bounding box center [369, 317] width 32 height 15
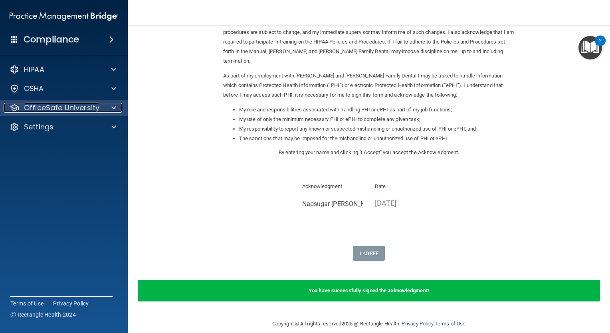
click at [112, 110] on span at bounding box center [113, 108] width 5 height 10
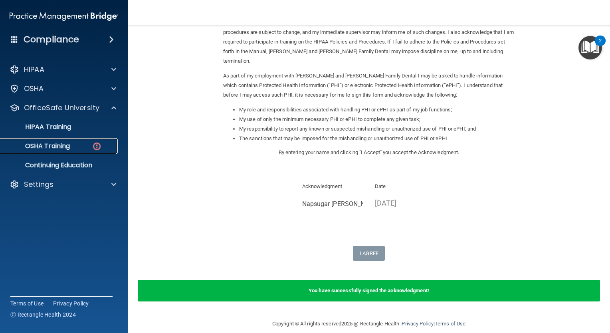
click at [93, 149] on img at bounding box center [97, 146] width 10 height 10
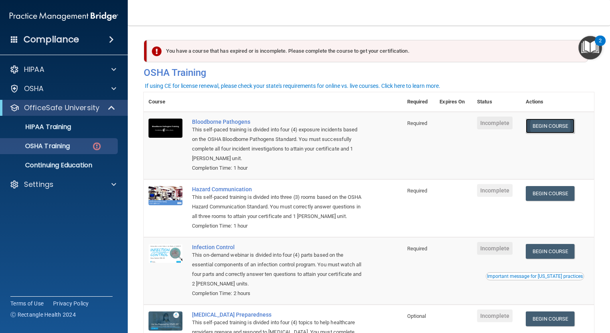
click at [539, 126] on link "Begin Course" at bounding box center [550, 126] width 49 height 15
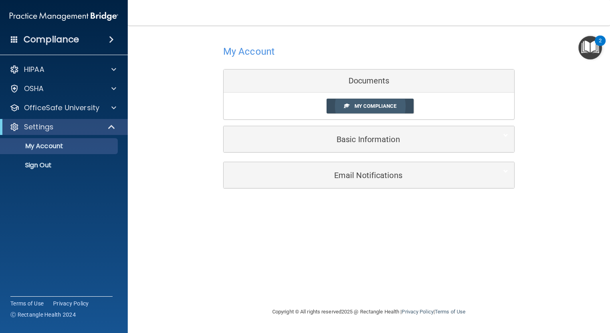
click at [363, 106] on span "My Compliance" at bounding box center [376, 106] width 42 height 6
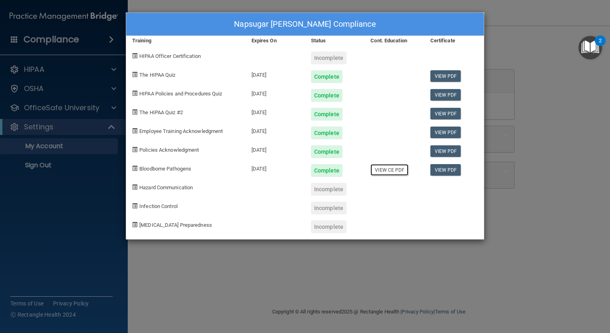
click at [393, 173] on link "View CE PDF" at bounding box center [390, 170] width 38 height 12
click at [544, 40] on div "Napsugar [PERSON_NAME] Compliance Training Expires On Status Cont. Education Ce…" at bounding box center [305, 166] width 610 height 333
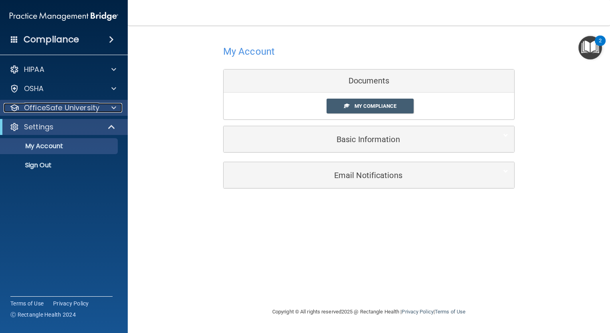
click at [109, 109] on div at bounding box center [113, 108] width 20 height 10
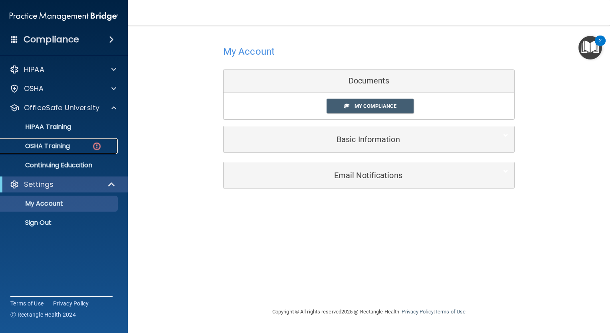
click at [95, 146] on img at bounding box center [97, 146] width 10 height 10
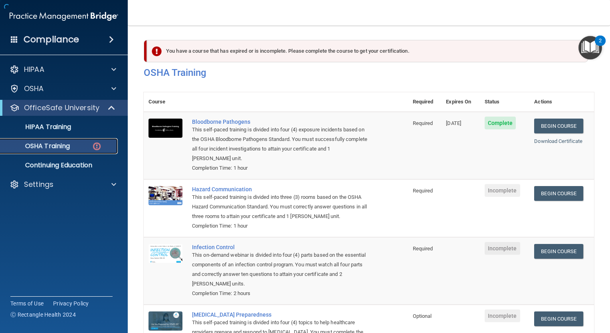
click at [95, 146] on img at bounding box center [97, 146] width 10 height 10
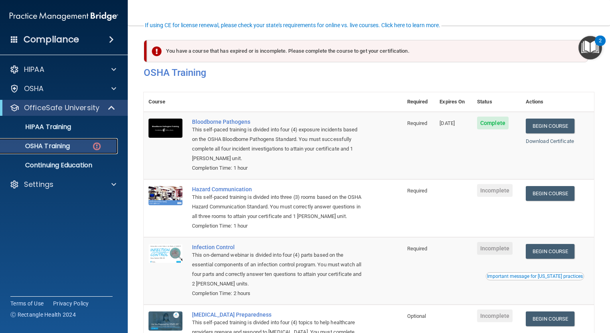
scroll to position [81, 0]
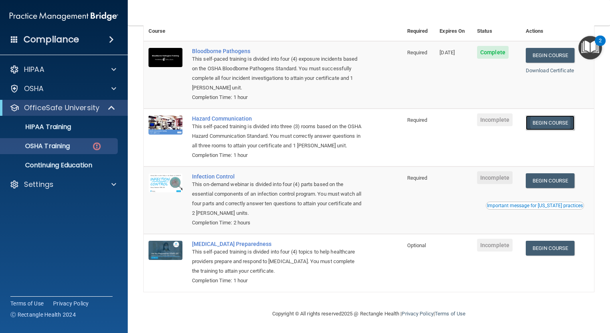
click at [552, 115] on link "Begin Course" at bounding box center [550, 122] width 49 height 15
click at [417, 177] on span "Required" at bounding box center [417, 178] width 20 height 6
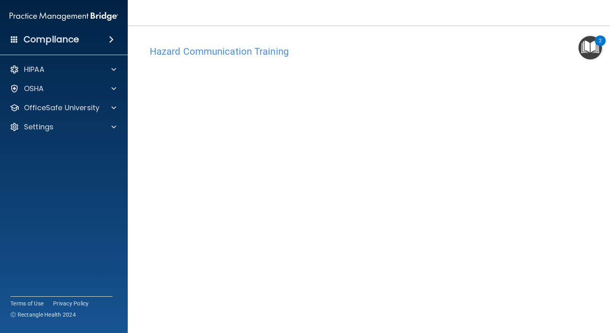
scroll to position [27, 0]
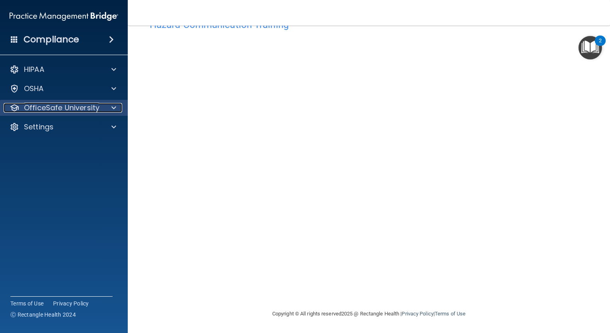
click at [117, 108] on div at bounding box center [113, 108] width 20 height 10
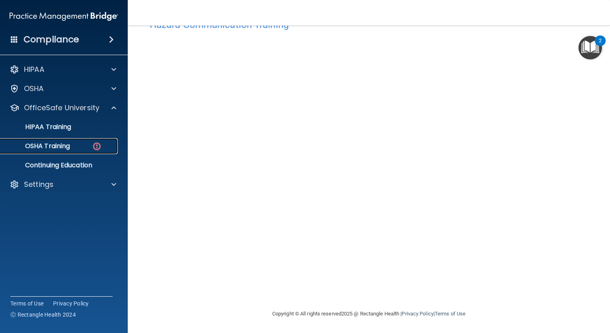
click at [89, 151] on link "OSHA Training" at bounding box center [55, 146] width 126 height 16
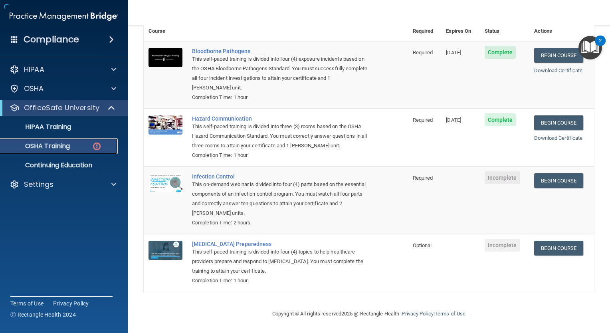
scroll to position [81, 0]
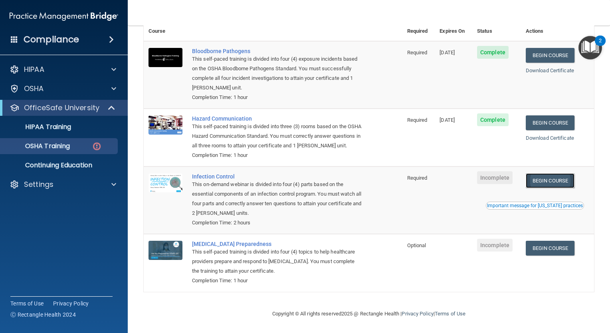
click at [559, 181] on link "Begin Course" at bounding box center [550, 180] width 49 height 15
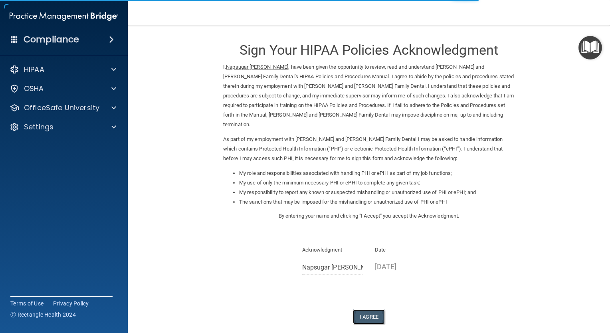
click at [365, 312] on button "I Agree" at bounding box center [369, 317] width 32 height 15
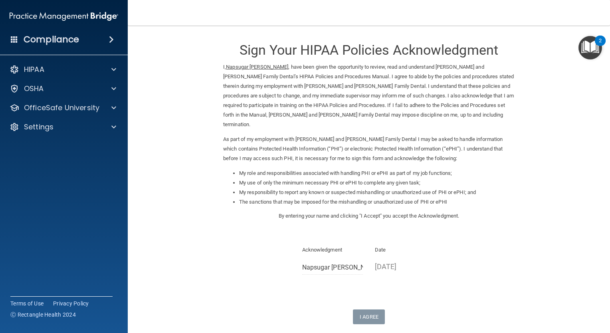
scroll to position [64, 0]
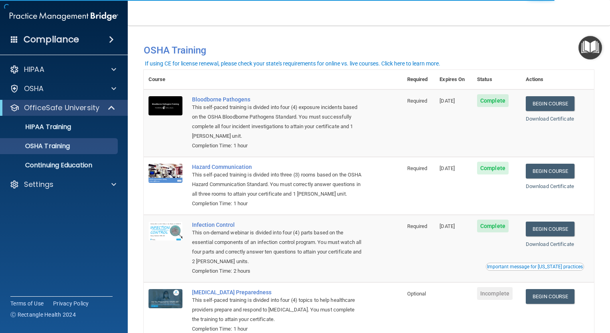
scroll to position [59, 0]
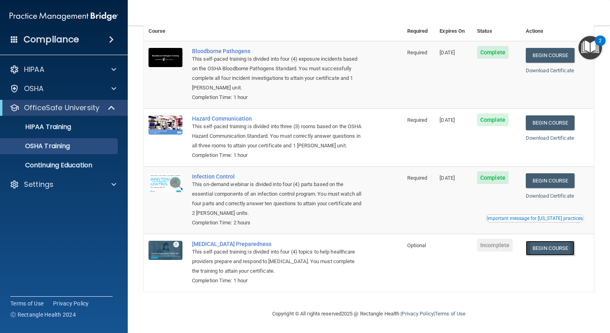
click at [548, 248] on link "Begin Course" at bounding box center [550, 248] width 49 height 15
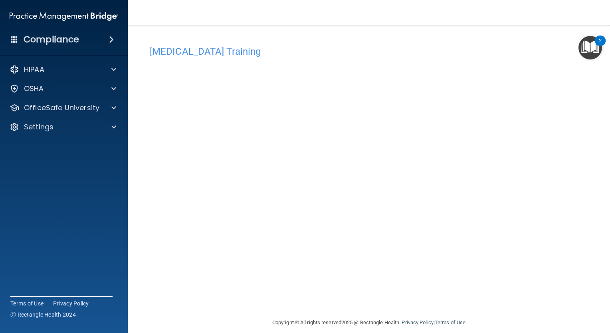
scroll to position [8, 0]
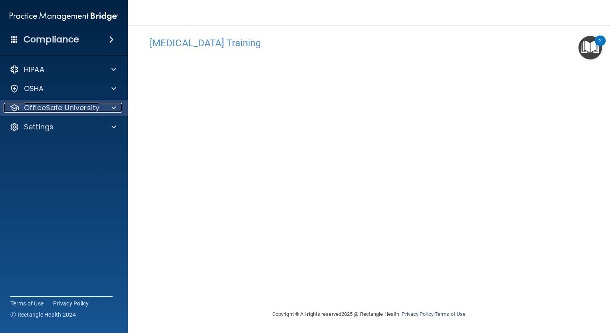
click at [115, 107] on span at bounding box center [113, 108] width 5 height 10
click at [112, 112] on span at bounding box center [113, 108] width 5 height 10
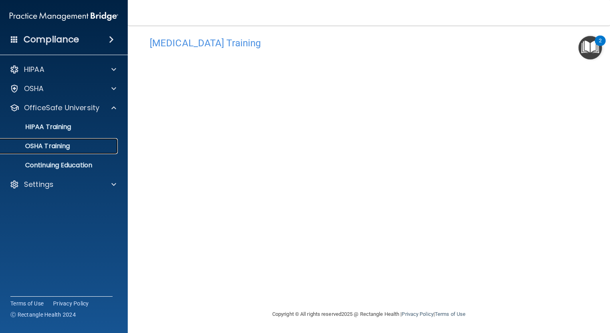
click at [62, 149] on p "OSHA Training" at bounding box center [37, 146] width 65 height 8
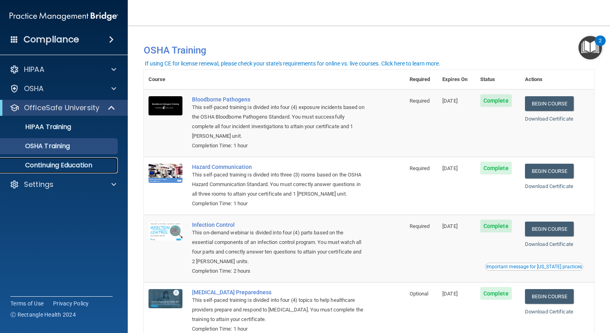
click at [89, 164] on p "Continuing Education" at bounding box center [59, 165] width 109 height 8
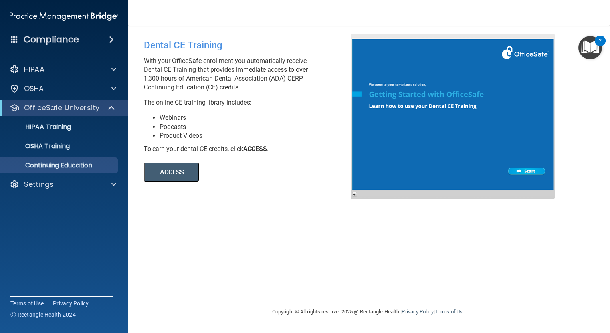
click at [167, 169] on button "ACCESS" at bounding box center [171, 172] width 55 height 19
